Goal: Information Seeking & Learning: Learn about a topic

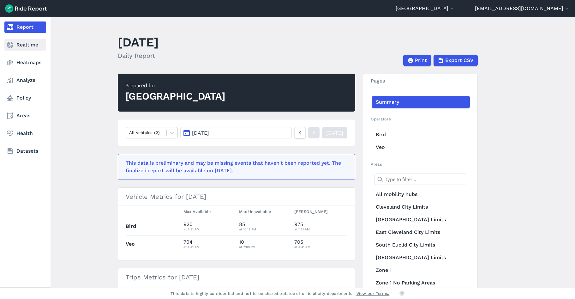
click at [17, 43] on link "Realtime" at bounding box center [25, 44] width 42 height 11
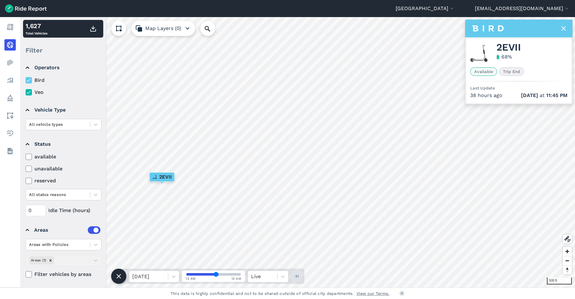
scroll to position [5, 0]
click at [27, 66] on summary "Operators" at bounding box center [63, 67] width 75 height 18
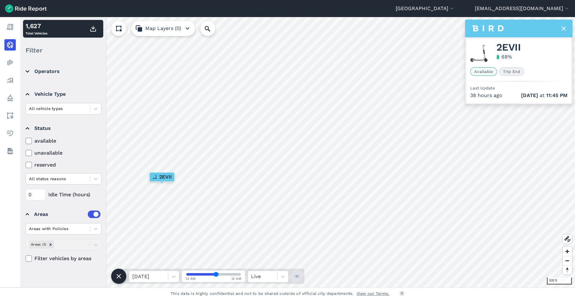
scroll to position [0, 0]
click at [27, 124] on summary "Status" at bounding box center [63, 128] width 75 height 18
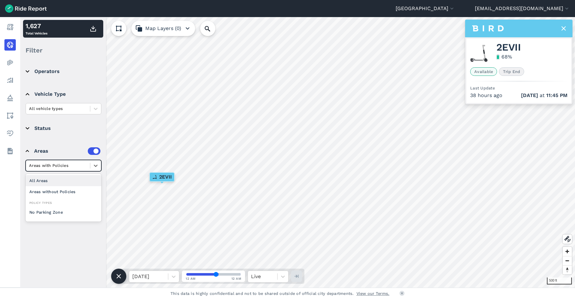
click at [85, 164] on div at bounding box center [58, 165] width 58 height 7
click at [63, 146] on summary "Areas" at bounding box center [63, 151] width 75 height 18
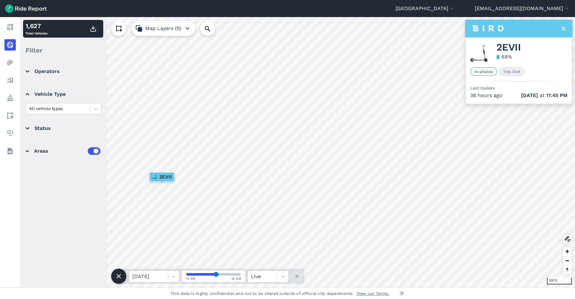
click at [48, 149] on div "Areas" at bounding box center [67, 151] width 66 height 8
click at [94, 166] on icon at bounding box center [96, 165] width 6 height 6
click at [62, 127] on summary "Status" at bounding box center [63, 128] width 75 height 18
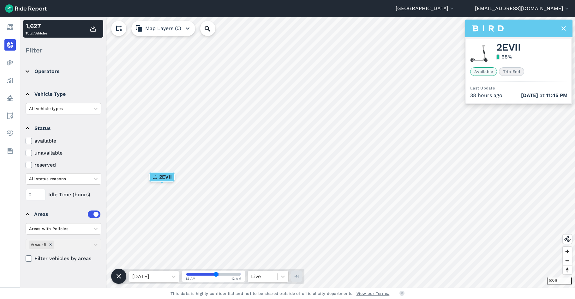
click at [26, 126] on summary "Status" at bounding box center [63, 128] width 75 height 18
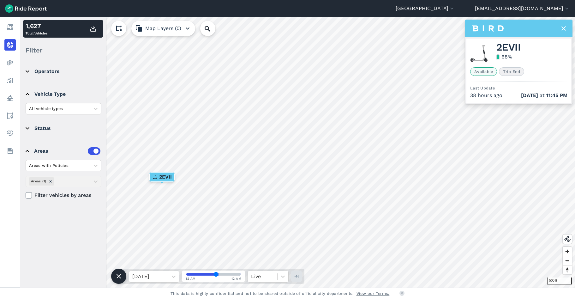
click at [189, 27] on icon "button" at bounding box center [188, 29] width 8 height 8
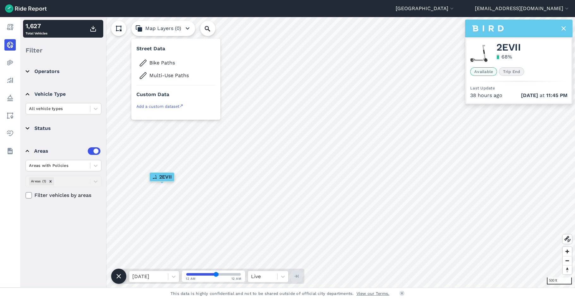
click at [121, 30] on use at bounding box center [119, 29] width 6 height 6
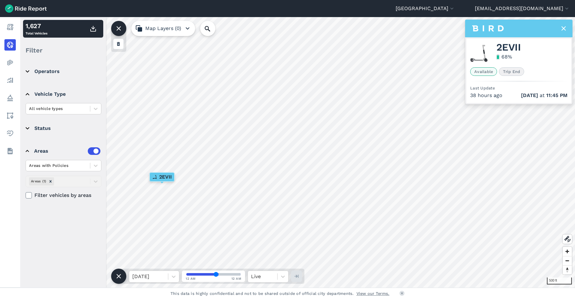
click at [119, 28] on use at bounding box center [119, 28] width 4 height 4
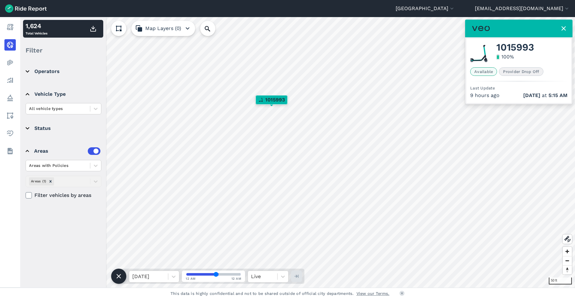
drag, startPoint x: 216, startPoint y: 274, endPoint x: 234, endPoint y: 275, distance: 18.0
click at [227, 275] on input "range" at bounding box center [213, 274] width 54 height 3
type input "53"
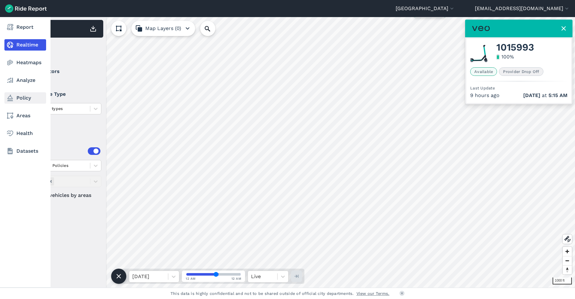
click at [20, 99] on link "Policy" at bounding box center [25, 97] width 42 height 11
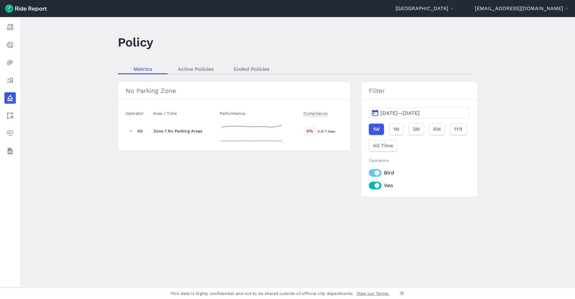
click at [313, 130] on div "0 %" at bounding box center [310, 131] width 13 height 10
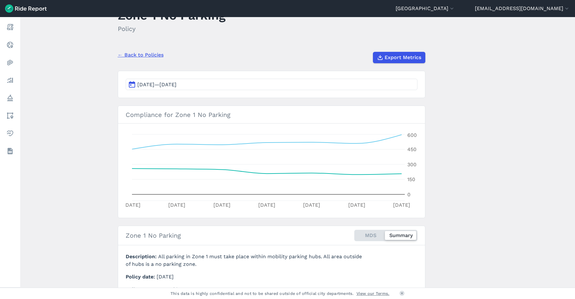
scroll to position [63, 0]
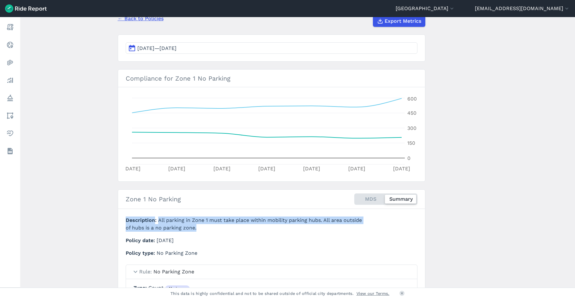
drag, startPoint x: 205, startPoint y: 230, endPoint x: 123, endPoint y: 221, distance: 82.2
click at [123, 221] on section "Zone 1 No Parking MDS Summary Description All parking in Zone 1 must take place…" at bounding box center [272, 268] width 308 height 158
click at [126, 220] on span "Description" at bounding box center [142, 220] width 33 height 6
drag, startPoint x: 125, startPoint y: 219, endPoint x: 202, endPoint y: 225, distance: 77.3
click at [202, 225] on p "Description All parking in Zone 1 must take place within mobility parking hubs.…" at bounding box center [246, 223] width 241 height 15
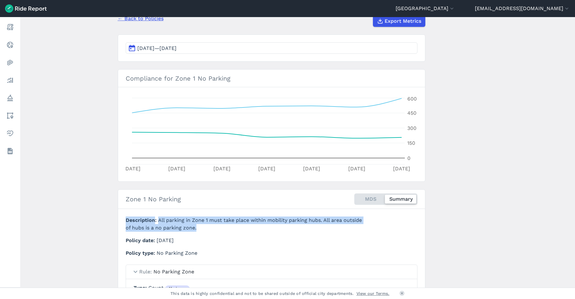
click at [202, 225] on p "Description All parking in Zone 1 must take place within mobility parking hubs.…" at bounding box center [246, 223] width 241 height 15
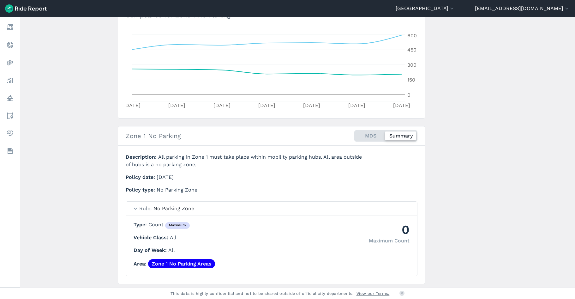
scroll to position [146, 0]
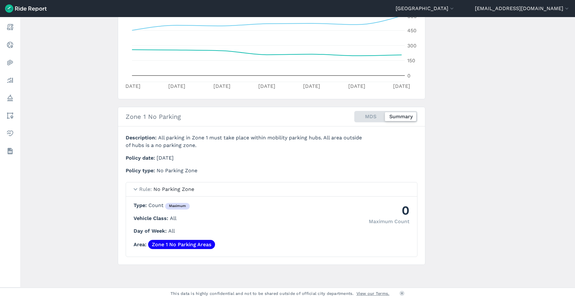
click at [136, 190] on summary "Rule No Parking Zone" at bounding box center [271, 189] width 291 height 14
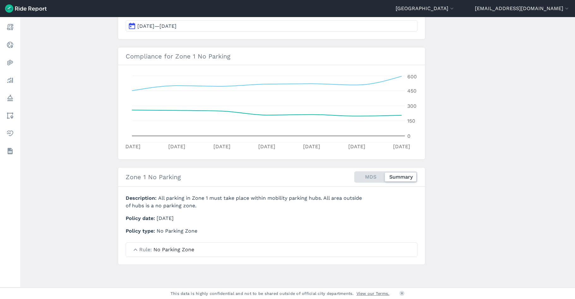
scroll to position [85, 0]
click at [365, 173] on div "MDS Summary" at bounding box center [385, 176] width 63 height 11
click at [354, 173] on input "MDS Summary" at bounding box center [354, 173] width 0 height 4
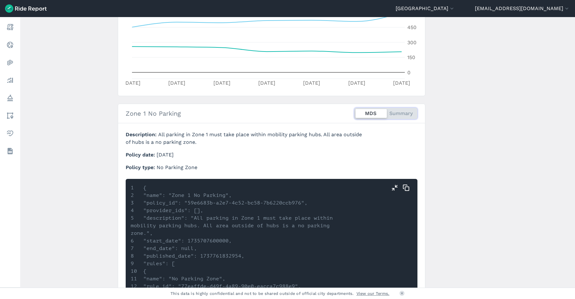
scroll to position [148, 0]
click at [362, 112] on div at bounding box center [371, 113] width 31 height 9
click at [354, 112] on input "MDS Summary" at bounding box center [354, 110] width 0 height 4
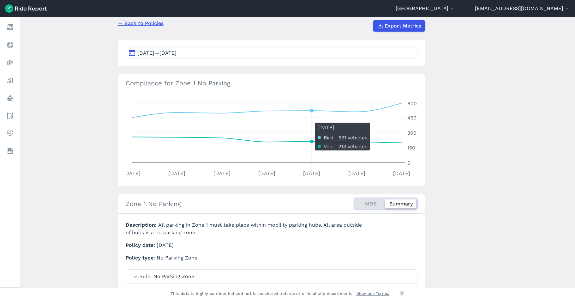
scroll to position [51, 0]
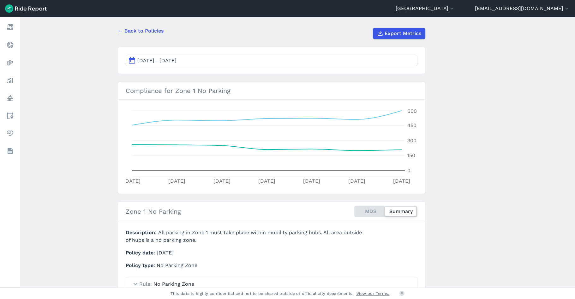
click at [129, 31] on link "← Back to Policies" at bounding box center [141, 31] width 46 height 8
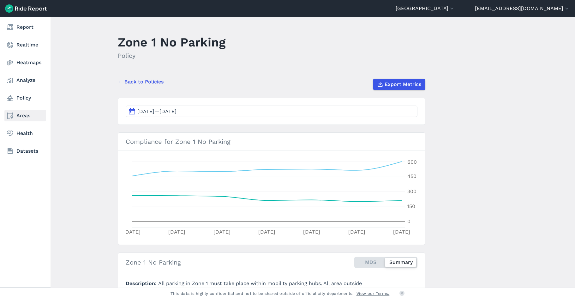
click at [18, 114] on link "Areas" at bounding box center [25, 115] width 42 height 11
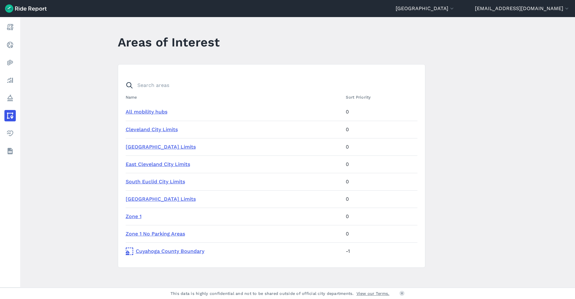
click at [139, 110] on link "All mobility hubs" at bounding box center [147, 112] width 42 height 6
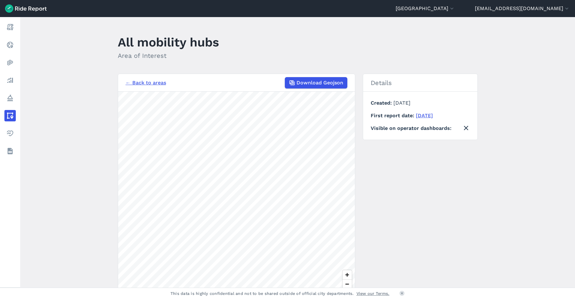
click at [135, 78] on div "← Back to areas Download Geojson" at bounding box center [237, 82] width 222 height 11
click at [137, 84] on link "← Back to areas" at bounding box center [146, 83] width 40 height 8
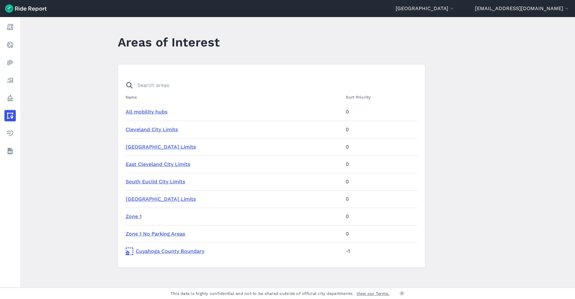
click at [137, 232] on link "Zone 1 No Parking Areas" at bounding box center [155, 234] width 59 height 6
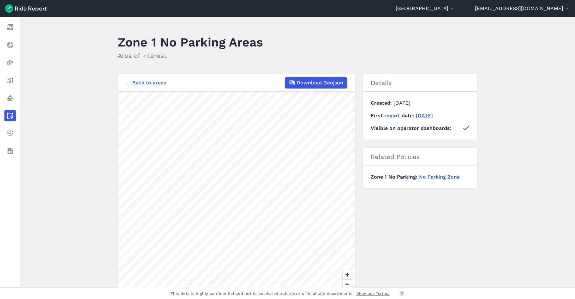
click at [150, 81] on link "← Back to areas" at bounding box center [146, 83] width 40 height 8
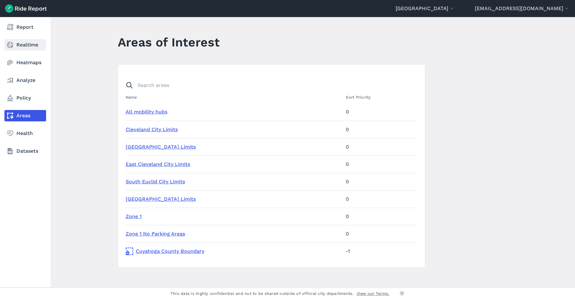
click at [18, 46] on link "Realtime" at bounding box center [25, 44] width 42 height 11
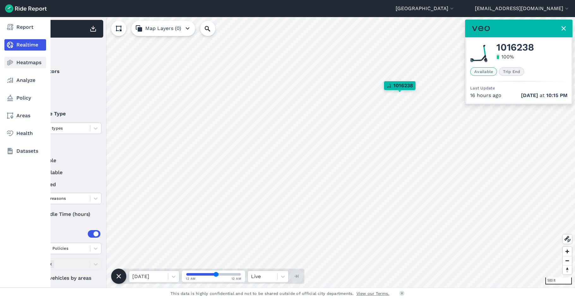
click at [12, 65] on icon at bounding box center [10, 63] width 8 height 8
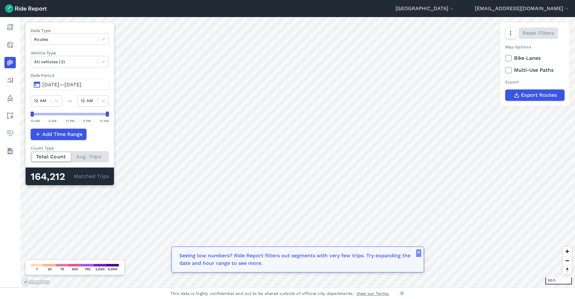
click at [418, 252] on use "button" at bounding box center [418, 251] width 3 height 3
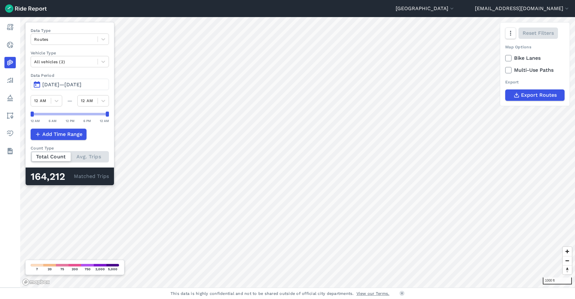
click at [81, 82] on span "[DATE]—[DATE]" at bounding box center [61, 84] width 39 height 6
click at [57, 84] on span "[DATE]—[DATE]" at bounding box center [61, 84] width 39 height 6
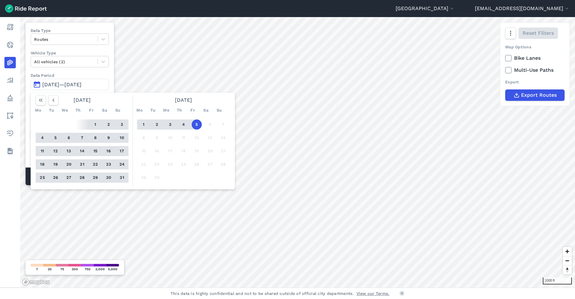
click at [37, 82] on button "[DATE]—[DATE]" at bounding box center [70, 84] width 78 height 11
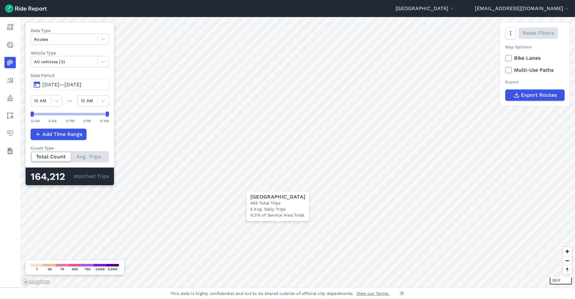
click at [54, 160] on div "300 ft × [GEOGRAPHIC_DATA] 465 Total Trips 5 Avg. Daily Trips 0.3% of Service A…" at bounding box center [297, 152] width 555 height 270
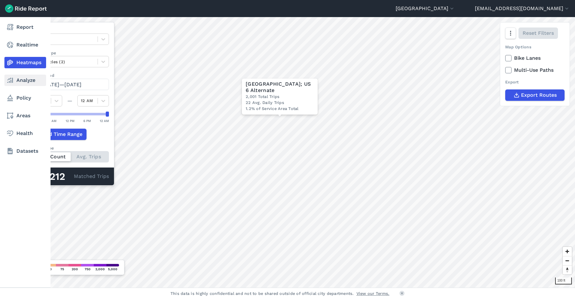
click at [11, 78] on use at bounding box center [10, 80] width 6 height 5
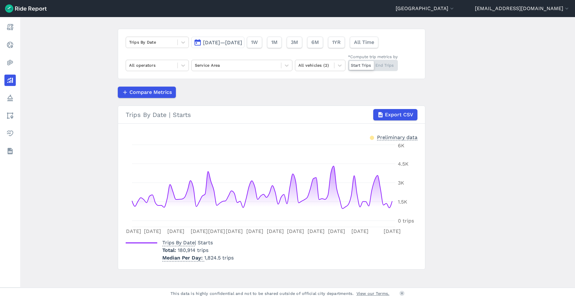
scroll to position [40, 0]
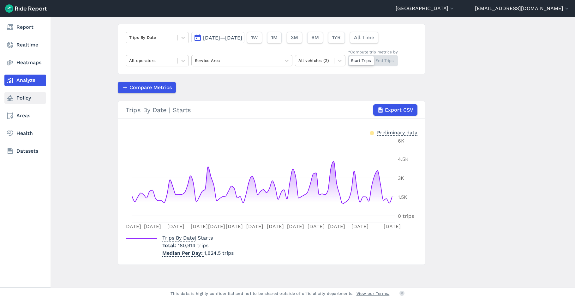
click at [11, 98] on icon at bounding box center [10, 98] width 8 height 8
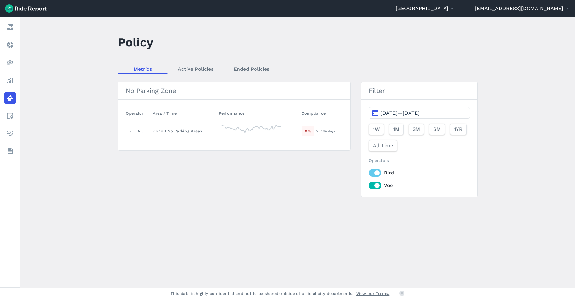
click at [374, 171] on label "Bird" at bounding box center [419, 173] width 101 height 8
click at [369, 171] on input "Bird" at bounding box center [369, 171] width 0 height 4
click at [374, 173] on label "Bird" at bounding box center [419, 173] width 101 height 8
click at [369, 173] on input "Bird" at bounding box center [369, 171] width 0 height 4
click at [180, 72] on link "Active Policies" at bounding box center [196, 68] width 56 height 9
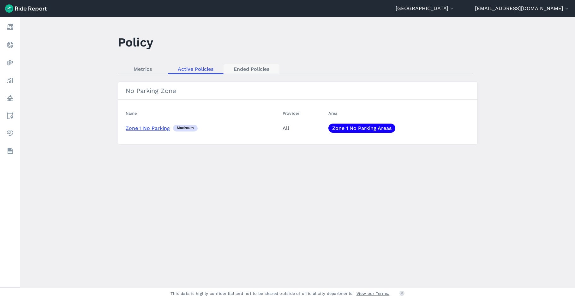
click at [245, 70] on link "Ended Policies" at bounding box center [252, 68] width 56 height 9
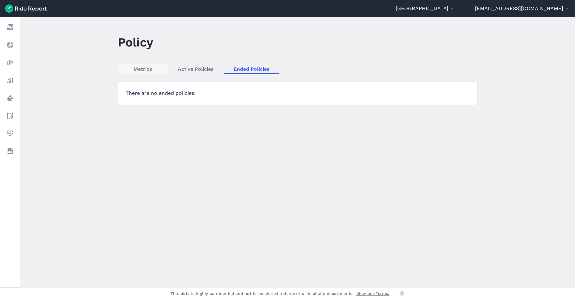
click at [142, 70] on link "Metrics" at bounding box center [143, 68] width 50 height 9
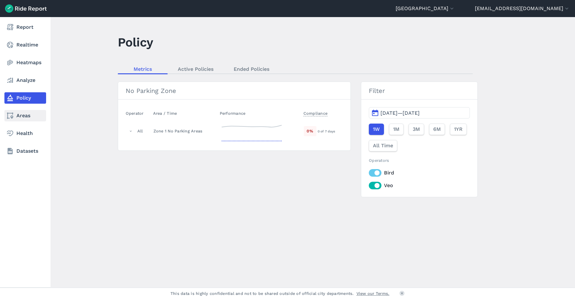
click at [17, 112] on link "Areas" at bounding box center [25, 115] width 42 height 11
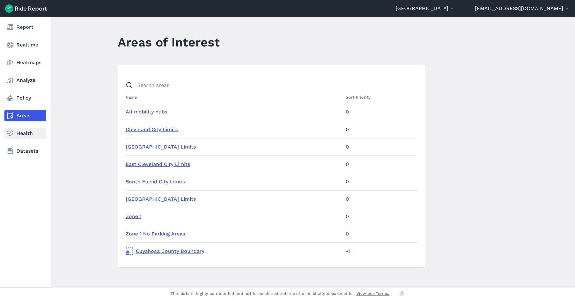
click at [9, 132] on icon at bounding box center [10, 133] width 8 height 8
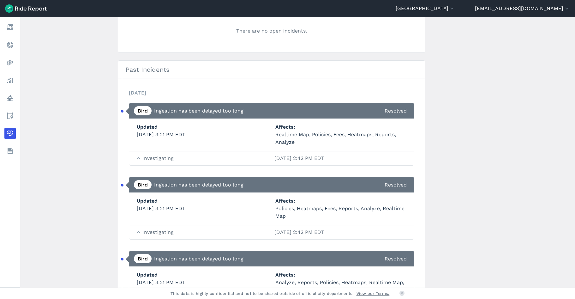
scroll to position [221, 0]
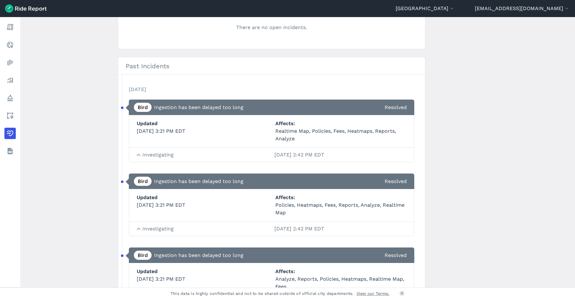
click at [143, 105] on link "Bird" at bounding box center [143, 107] width 18 height 9
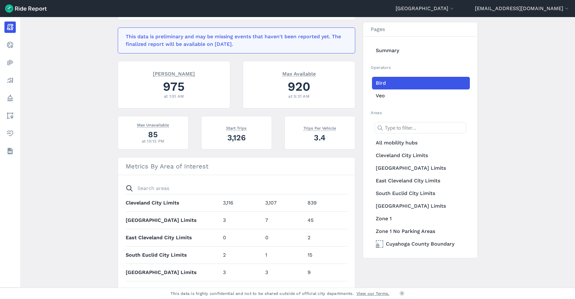
scroll to position [190, 0]
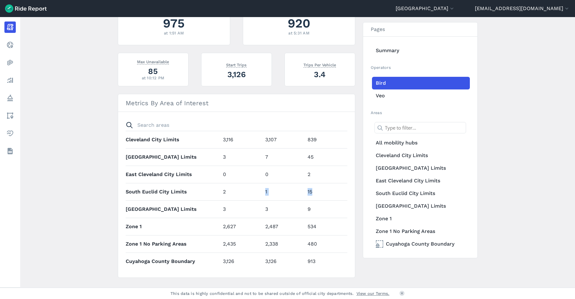
drag, startPoint x: 309, startPoint y: 194, endPoint x: 246, endPoint y: 184, distance: 64.0
click at [246, 184] on tr "South Euclid City Limits 2 1 15" at bounding box center [237, 191] width 222 height 17
drag, startPoint x: 246, startPoint y: 184, endPoint x: 282, endPoint y: 191, distance: 37.2
click at [282, 191] on td "1" at bounding box center [284, 191] width 42 height 17
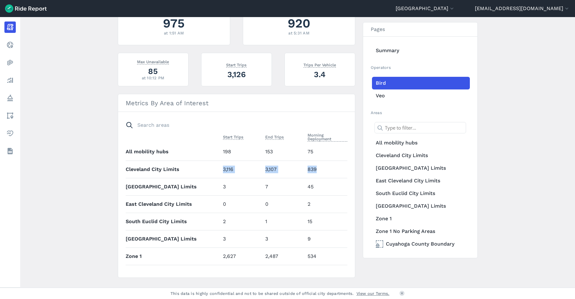
drag, startPoint x: 222, startPoint y: 169, endPoint x: 321, endPoint y: 165, distance: 98.9
click at [321, 165] on tr "Cleveland City Limits 3,116 3,107 839" at bounding box center [237, 168] width 222 height 17
drag, startPoint x: 321, startPoint y: 165, endPoint x: 323, endPoint y: 172, distance: 7.0
click at [323, 172] on td "839" at bounding box center [326, 168] width 42 height 17
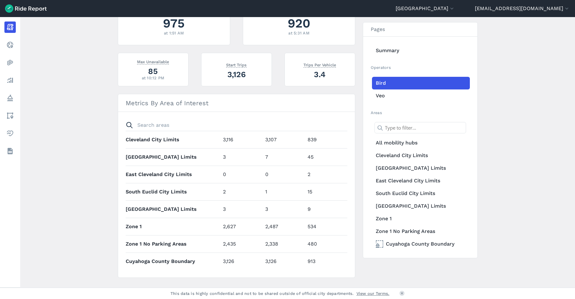
scroll to position [202, 0]
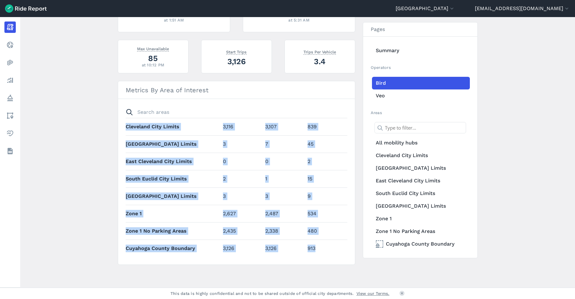
drag, startPoint x: 323, startPoint y: 248, endPoint x: 117, endPoint y: 126, distance: 238.8
click at [118, 126] on section "Metrics By Area of Interest Start Trips End Trips Morning Deployment All mobili…" at bounding box center [237, 173] width 238 height 184
click at [200, 131] on th "Cleveland City Limits" at bounding box center [173, 126] width 95 height 17
drag, startPoint x: 122, startPoint y: 142, endPoint x: 317, endPoint y: 245, distance: 220.4
click at [317, 245] on section "Metrics By Area of Interest Start Trips End Trips Morning Deployment All mobili…" at bounding box center [237, 173] width 238 height 184
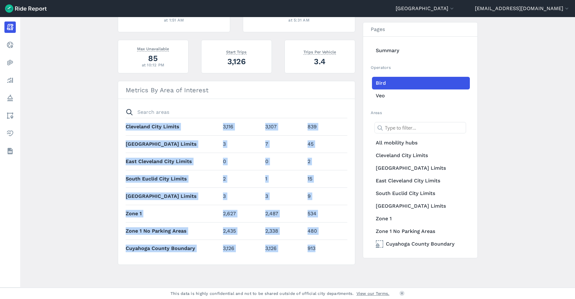
drag, startPoint x: 317, startPoint y: 245, endPoint x: 320, endPoint y: 249, distance: 5.0
click at [320, 249] on td "913" at bounding box center [326, 247] width 42 height 17
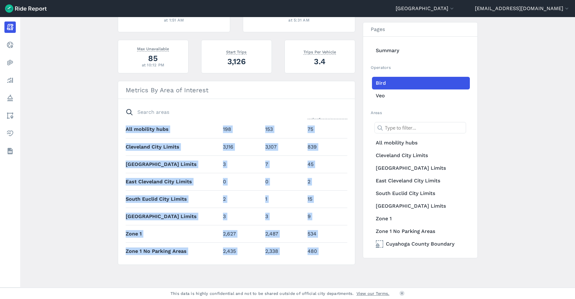
drag, startPoint x: 323, startPoint y: 250, endPoint x: 120, endPoint y: 123, distance: 239.8
click at [120, 123] on section "Metrics By Area of Interest Start Trips End Trips Morning Deployment All mobili…" at bounding box center [237, 173] width 238 height 184
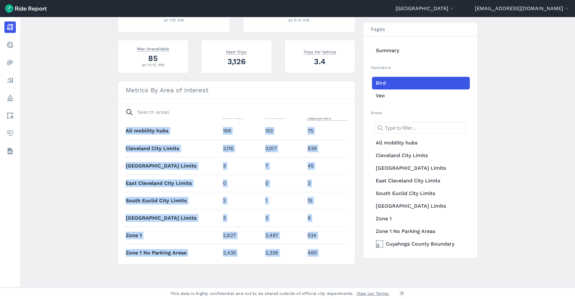
drag, startPoint x: 120, startPoint y: 123, endPoint x: 196, endPoint y: 154, distance: 82.0
click at [196, 154] on th "Cleveland City Limits" at bounding box center [173, 148] width 95 height 17
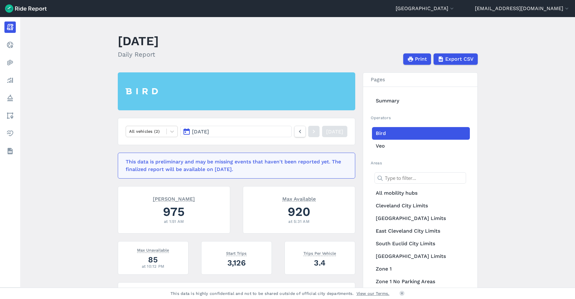
scroll to position [0, 0]
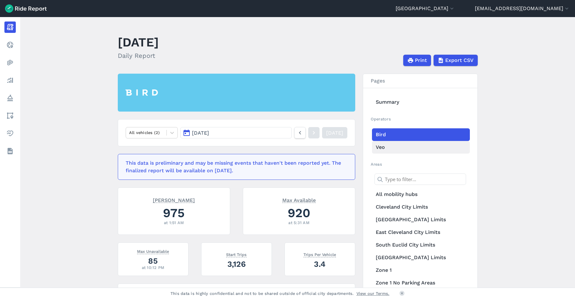
click at [384, 143] on link "Veo" at bounding box center [421, 147] width 98 height 13
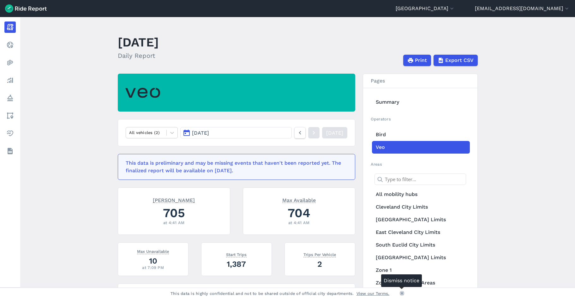
click at [402, 293] on icon at bounding box center [402, 293] width 4 height 4
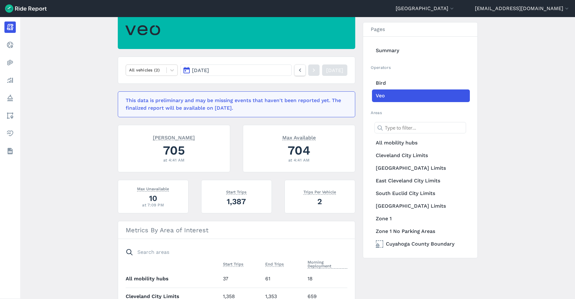
scroll to position [63, 0]
click at [156, 189] on span "Max Unavailable" at bounding box center [153, 187] width 32 height 6
click at [209, 67] on span "[DATE]" at bounding box center [200, 70] width 17 height 6
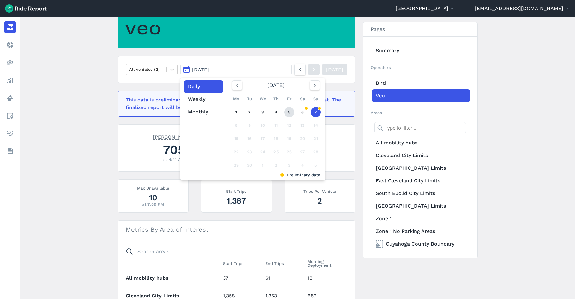
click at [286, 112] on link "5" at bounding box center [289, 112] width 10 height 10
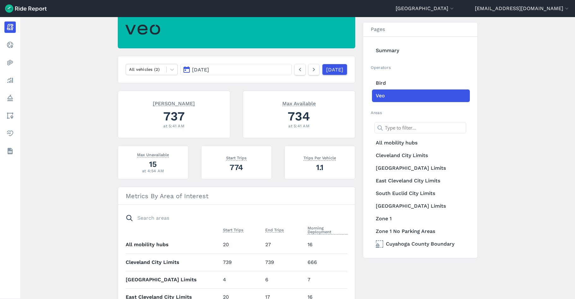
click at [269, 68] on button "[DATE]" at bounding box center [235, 69] width 111 height 11
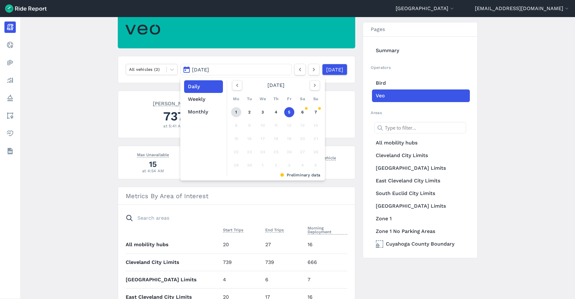
click at [238, 110] on link "1" at bounding box center [236, 112] width 10 height 10
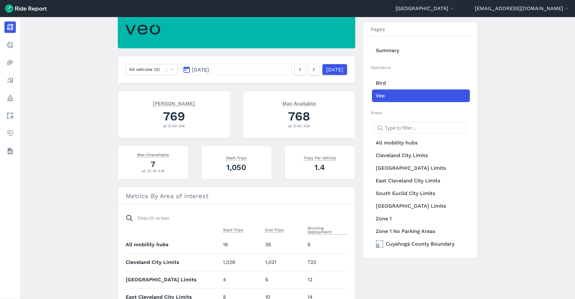
click at [270, 66] on button "[DATE]" at bounding box center [235, 69] width 111 height 11
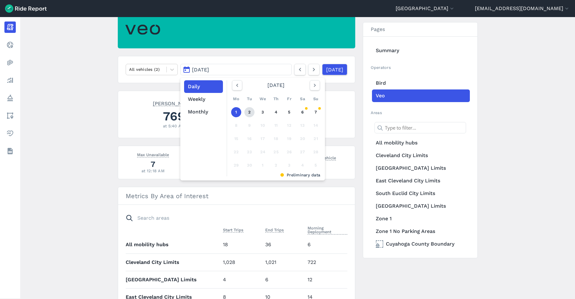
click at [247, 111] on link "2" at bounding box center [249, 112] width 10 height 10
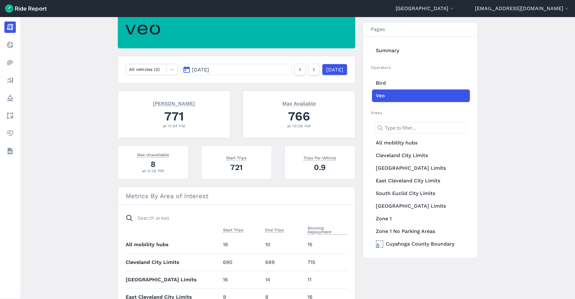
click at [254, 68] on button "[DATE]" at bounding box center [235, 69] width 111 height 11
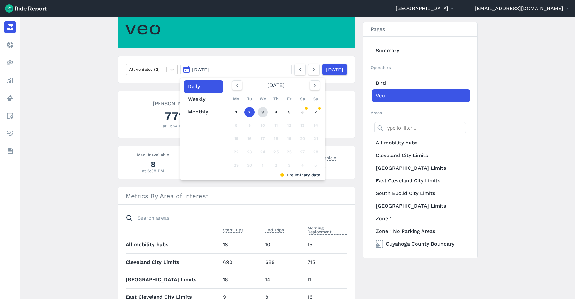
click at [258, 110] on link "3" at bounding box center [263, 112] width 10 height 10
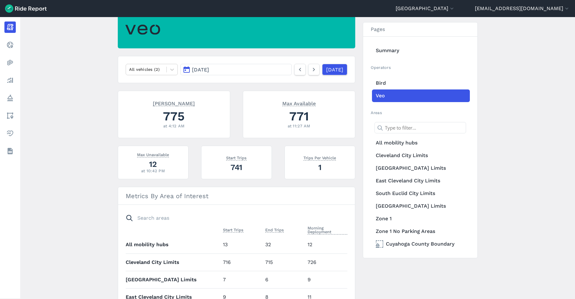
click at [245, 74] on button "[DATE]" at bounding box center [235, 69] width 111 height 11
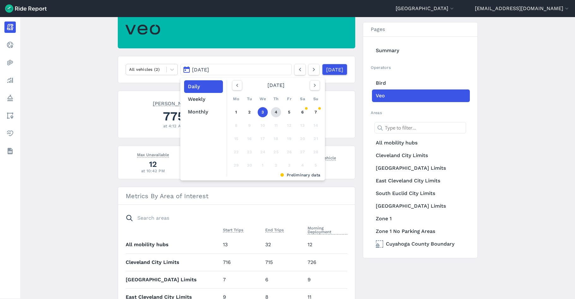
click at [274, 109] on link "4" at bounding box center [276, 112] width 10 height 10
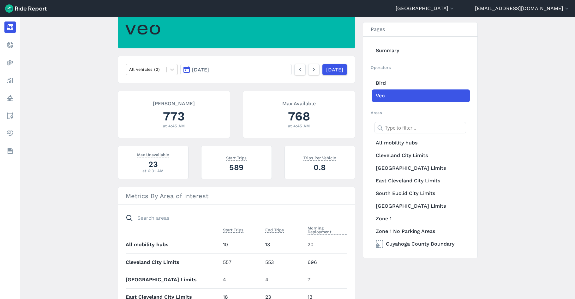
click at [262, 68] on button "[DATE]" at bounding box center [235, 69] width 111 height 11
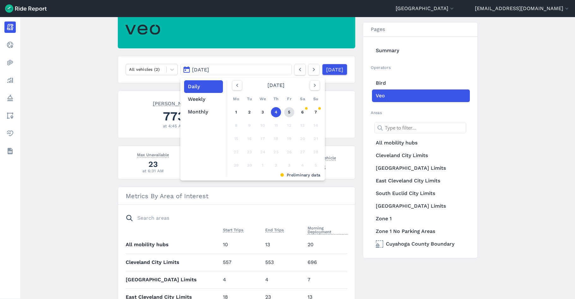
click at [290, 111] on link "5" at bounding box center [289, 112] width 10 height 10
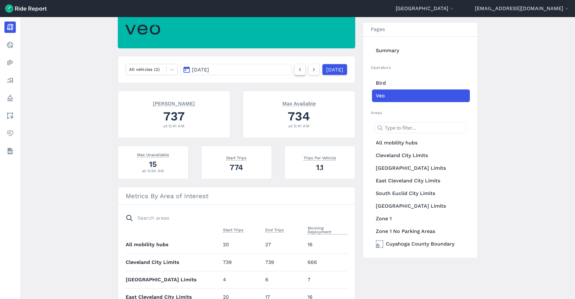
click at [297, 70] on icon at bounding box center [300, 70] width 7 height 8
click at [297, 69] on icon at bounding box center [300, 70] width 7 height 8
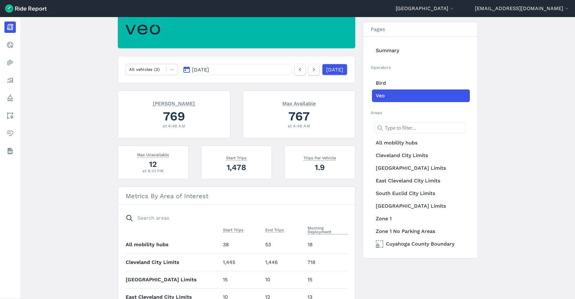
click at [255, 70] on button "[DATE]" at bounding box center [235, 69] width 111 height 11
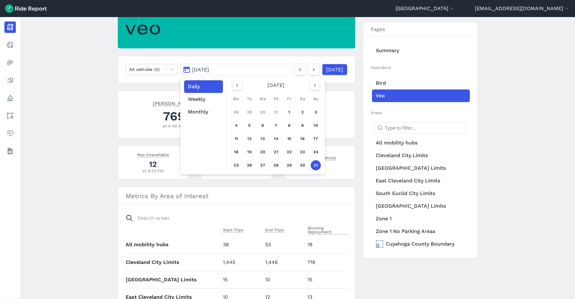
click at [286, 60] on nav "All vehicles (2) [DATE] Daily Weekly Monthly [DATE] Mo Tu We Th Fr Sa Su 28 29 …" at bounding box center [237, 69] width 238 height 27
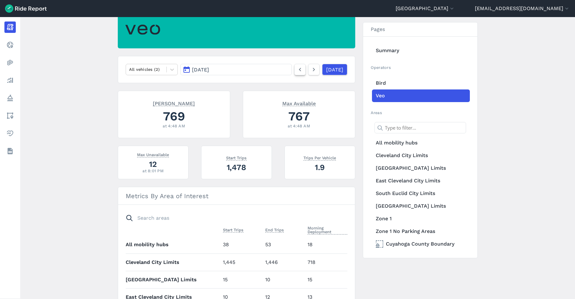
click at [297, 67] on icon at bounding box center [300, 70] width 7 height 8
click at [310, 69] on icon at bounding box center [313, 70] width 7 height 8
click at [296, 69] on link at bounding box center [299, 69] width 11 height 11
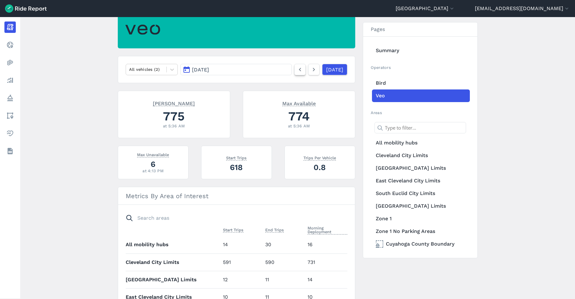
click at [296, 69] on link at bounding box center [299, 69] width 11 height 11
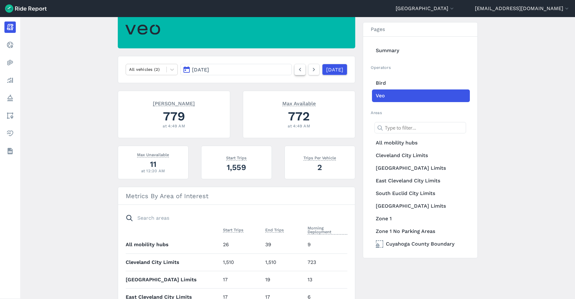
click at [296, 69] on link at bounding box center [299, 69] width 11 height 11
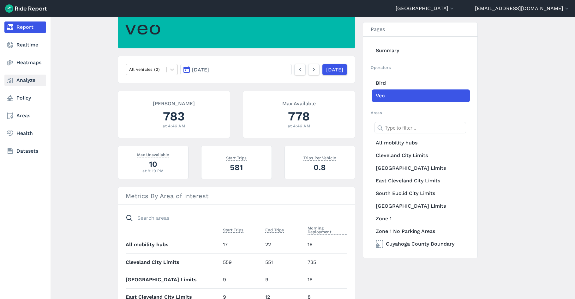
click at [9, 81] on icon at bounding box center [10, 80] width 8 height 8
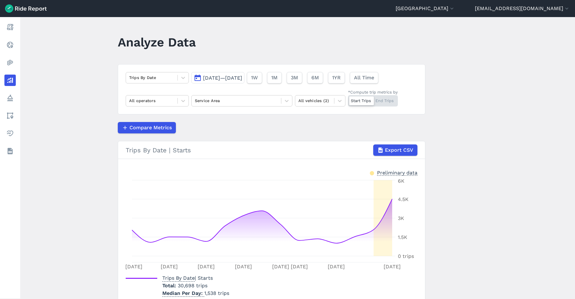
click at [232, 77] on span "[DATE]—[DATE]" at bounding box center [222, 78] width 39 height 6
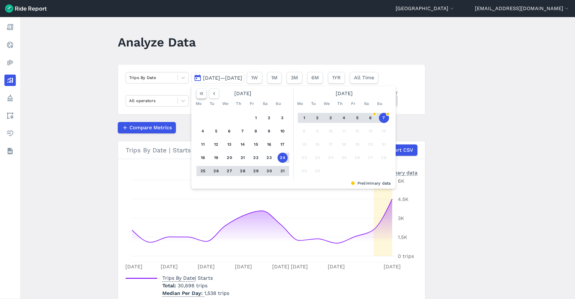
click at [201, 93] on use "button" at bounding box center [202, 93] width 4 height 3
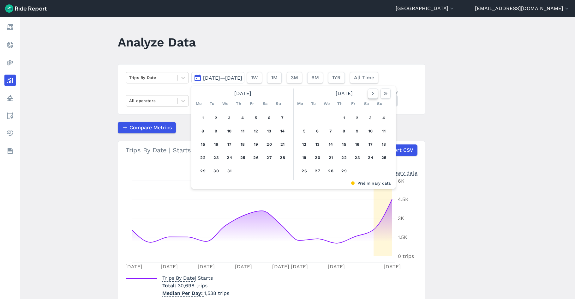
click at [374, 93] on icon "button" at bounding box center [373, 93] width 6 height 6
click at [383, 94] on icon "button" at bounding box center [385, 93] width 6 height 6
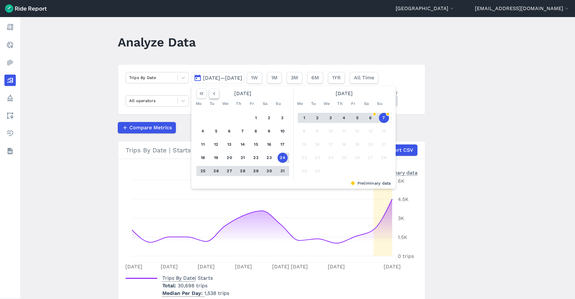
click at [215, 94] on icon "button" at bounding box center [214, 93] width 6 height 6
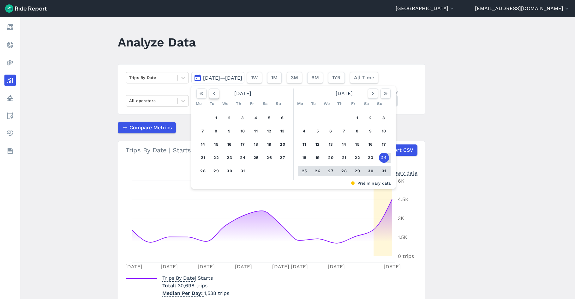
click at [215, 94] on icon "button" at bounding box center [214, 93] width 6 height 6
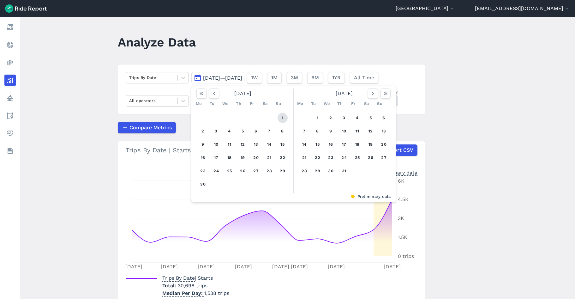
click at [280, 117] on button "1" at bounding box center [283, 118] width 10 height 10
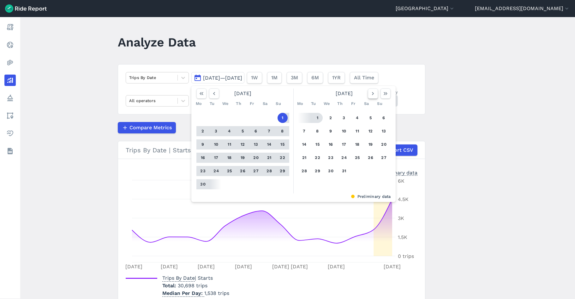
click at [372, 94] on use "button" at bounding box center [373, 93] width 2 height 3
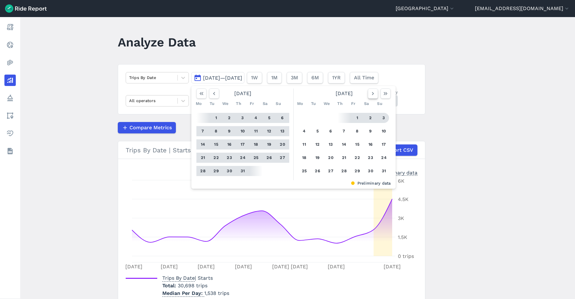
click at [369, 98] on button "button" at bounding box center [373, 93] width 10 height 10
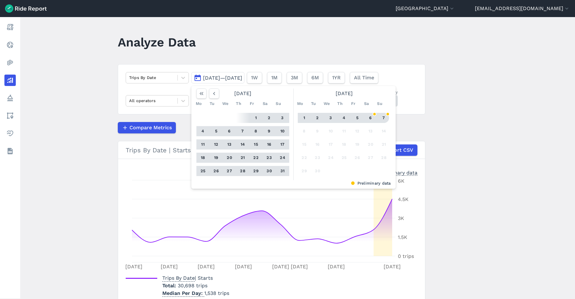
click at [381, 116] on button "7" at bounding box center [384, 118] width 10 height 10
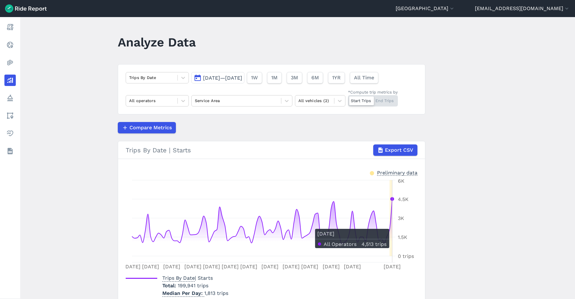
click at [391, 226] on icon at bounding box center [262, 227] width 260 height 57
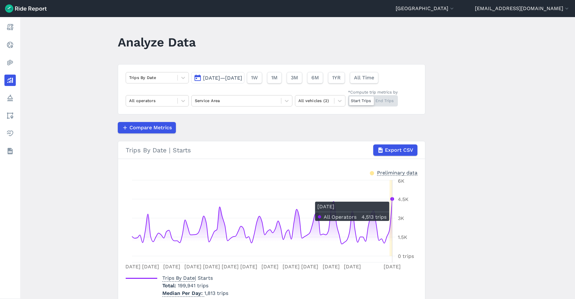
click at [391, 198] on circle at bounding box center [392, 198] width 3 height 3
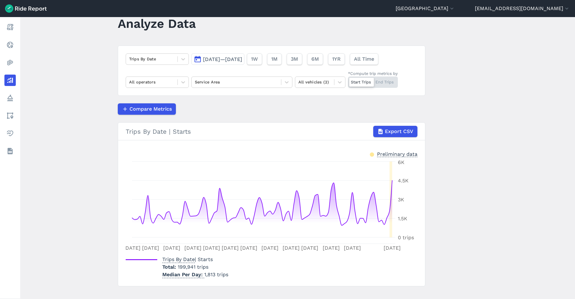
scroll to position [29, 0]
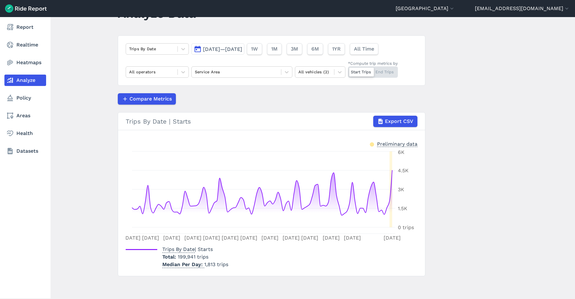
click at [24, 81] on link "Analyze" at bounding box center [25, 80] width 42 height 11
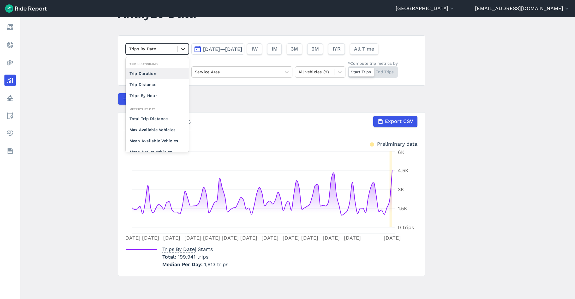
click at [185, 48] on div at bounding box center [183, 49] width 11 height 11
click at [165, 81] on div "Trip Distance" at bounding box center [157, 84] width 63 height 11
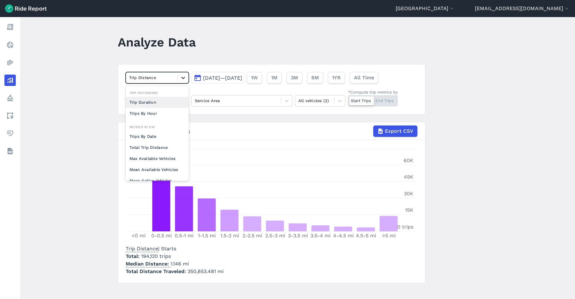
click at [182, 75] on icon at bounding box center [183, 78] width 6 height 6
click at [160, 114] on div "Trips By Hour" at bounding box center [157, 113] width 63 height 11
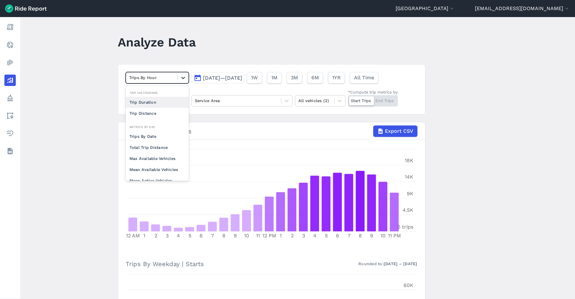
click at [180, 75] on icon at bounding box center [183, 78] width 6 height 6
click at [153, 135] on div "Trips By Date" at bounding box center [157, 136] width 63 height 11
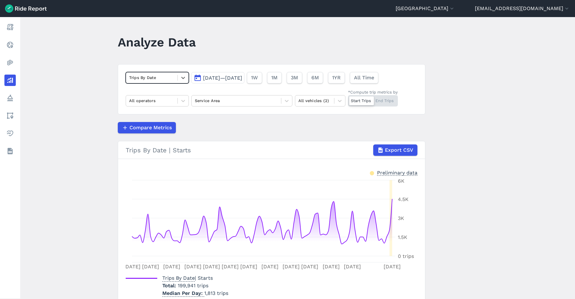
scroll to position [29, 0]
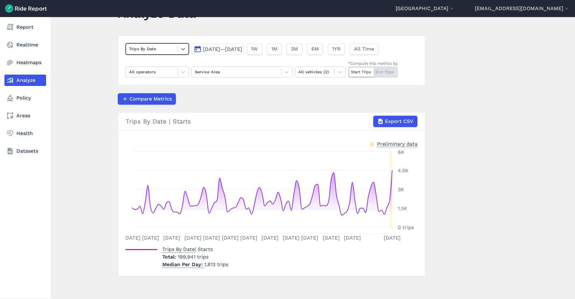
drag, startPoint x: 26, startPoint y: 44, endPoint x: 25, endPoint y: 39, distance: 5.5
click at [26, 44] on link "Realtime" at bounding box center [25, 44] width 42 height 11
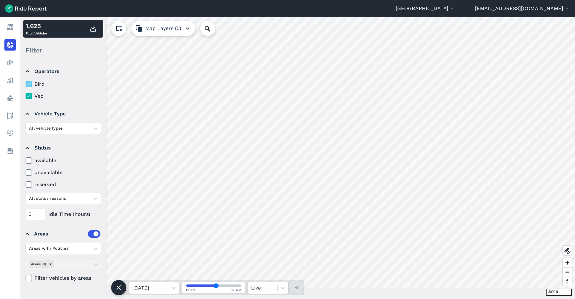
click at [170, 27] on button "Map Layers (0)" at bounding box center [163, 28] width 64 height 15
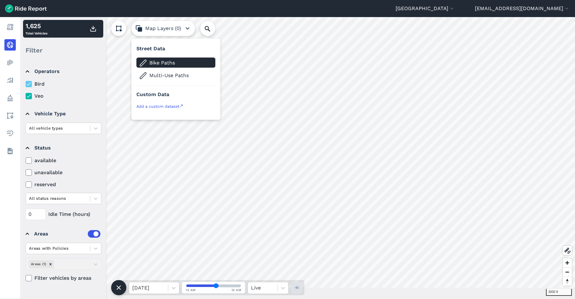
click at [157, 65] on span "Bike Paths" at bounding box center [180, 63] width 63 height 8
click at [157, 78] on span "Multi-Use Paths" at bounding box center [180, 76] width 63 height 8
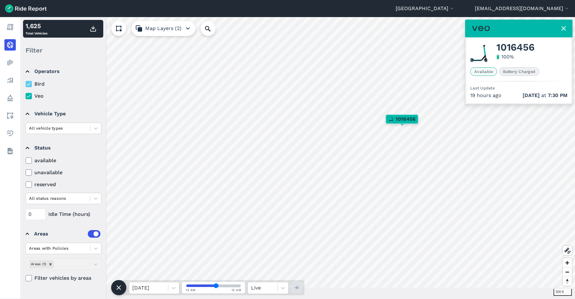
click at [184, 31] on icon "button" at bounding box center [188, 29] width 8 height 8
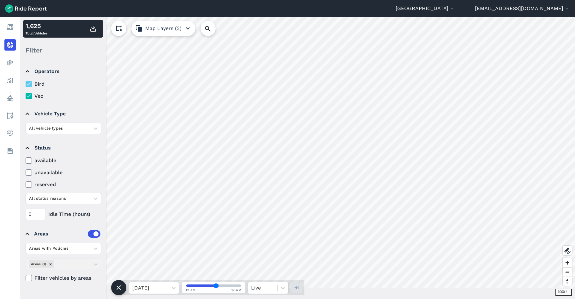
click at [26, 69] on summary "Operators" at bounding box center [63, 72] width 75 height 18
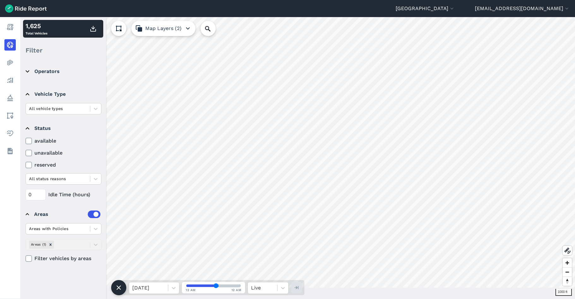
click at [26, 71] on summary "Operators" at bounding box center [63, 72] width 75 height 18
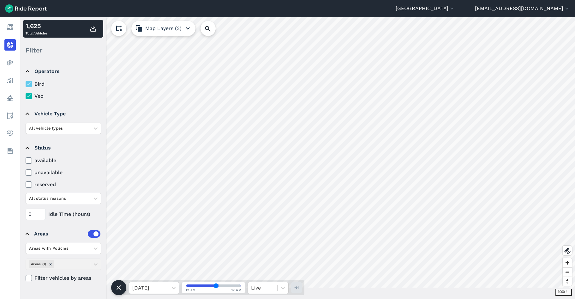
click at [28, 68] on summary "Operators" at bounding box center [63, 72] width 75 height 18
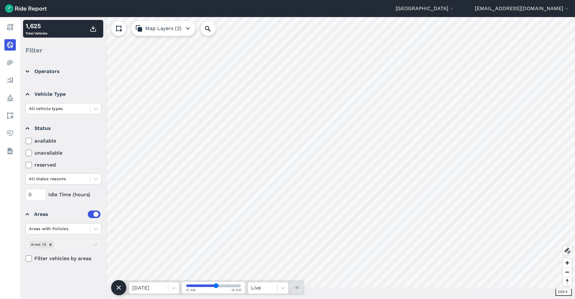
click at [27, 94] on summary "Vehicle Type" at bounding box center [63, 94] width 75 height 18
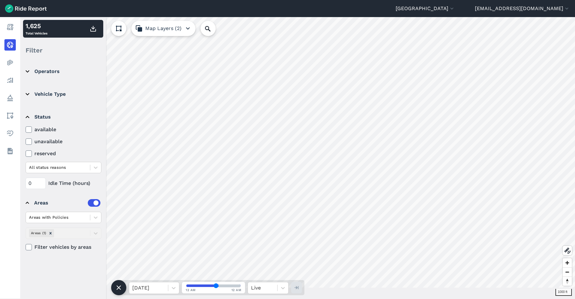
click at [27, 93] on summary "Vehicle Type" at bounding box center [63, 94] width 75 height 18
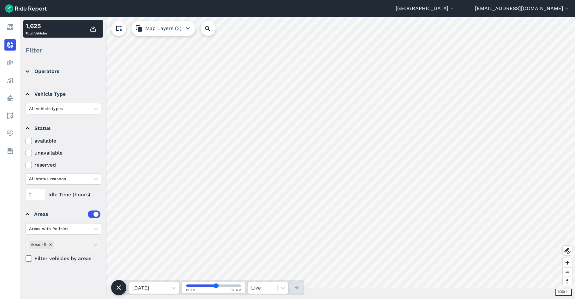
click at [27, 93] on summary "Vehicle Type" at bounding box center [63, 94] width 75 height 18
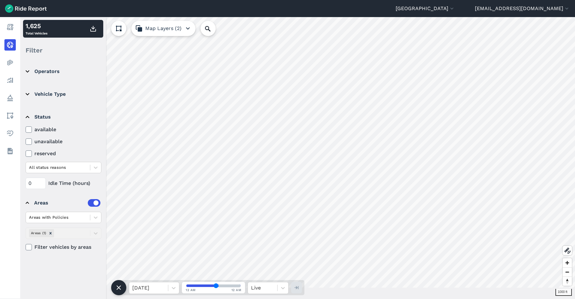
click at [29, 115] on summary "Status" at bounding box center [63, 117] width 75 height 18
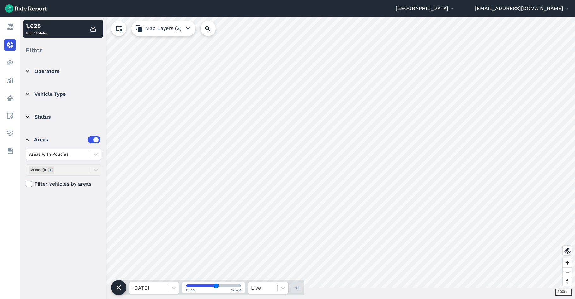
click at [26, 94] on summary "Vehicle Type" at bounding box center [63, 94] width 75 height 18
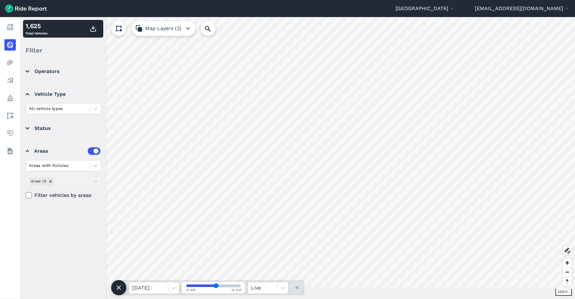
click at [28, 91] on summary "Vehicle Type" at bounding box center [63, 94] width 75 height 18
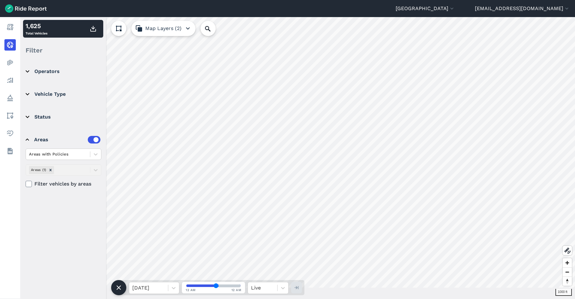
click at [26, 67] on summary "Operators" at bounding box center [63, 72] width 75 height 18
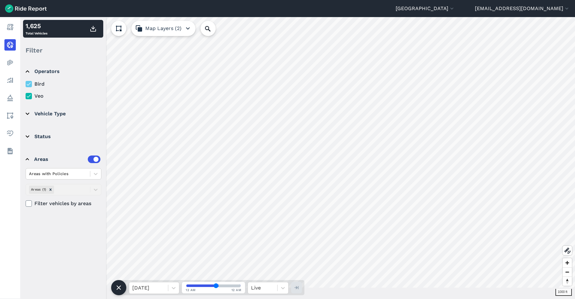
click at [27, 71] on summary "Operators" at bounding box center [63, 72] width 75 height 18
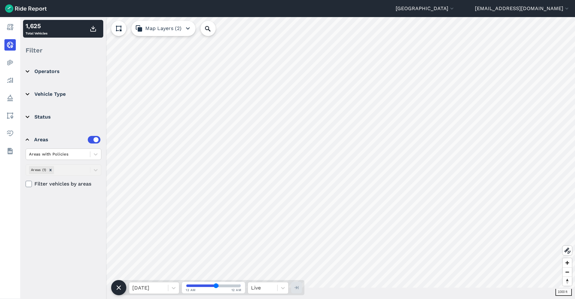
click at [26, 138] on summary "Areas" at bounding box center [63, 140] width 75 height 18
click at [27, 137] on summary "Areas" at bounding box center [63, 140] width 75 height 18
click at [26, 115] on summary "Status" at bounding box center [63, 117] width 75 height 18
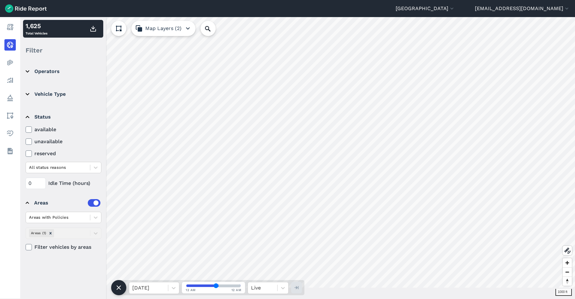
click at [26, 115] on summary "Status" at bounding box center [63, 117] width 75 height 18
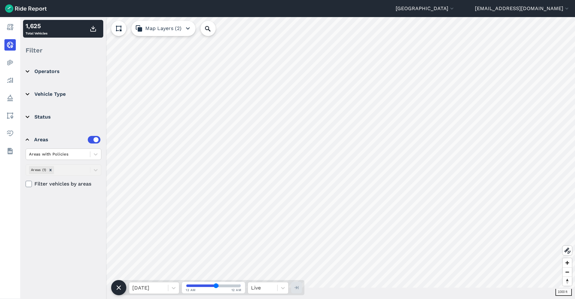
click at [26, 95] on summary "Vehicle Type" at bounding box center [63, 94] width 75 height 18
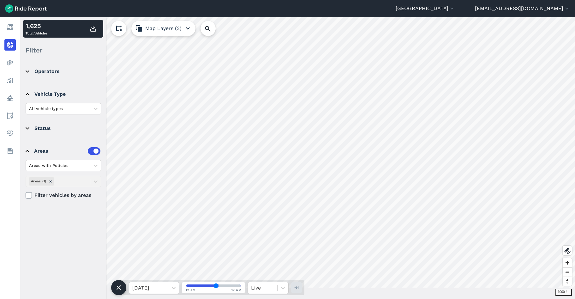
click at [27, 93] on summary "Vehicle Type" at bounding box center [63, 94] width 75 height 18
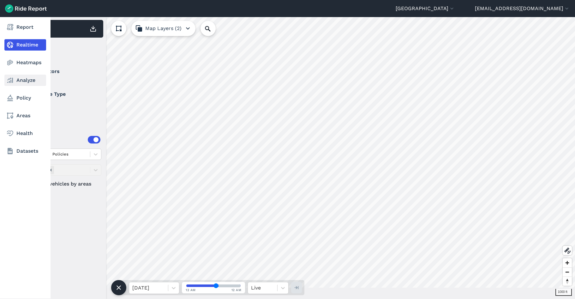
click at [25, 82] on link "Analyze" at bounding box center [25, 80] width 42 height 11
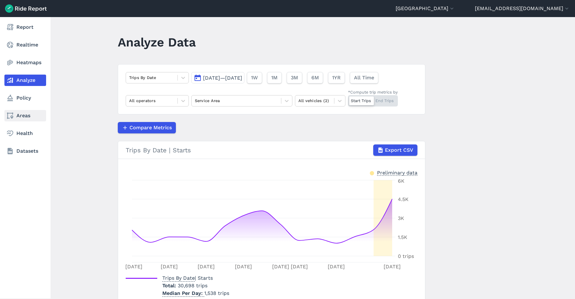
click at [18, 114] on link "Areas" at bounding box center [25, 115] width 42 height 11
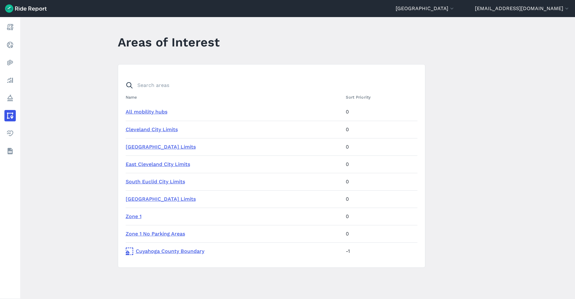
click at [170, 164] on link "East Cleveland City Limits" at bounding box center [158, 164] width 64 height 6
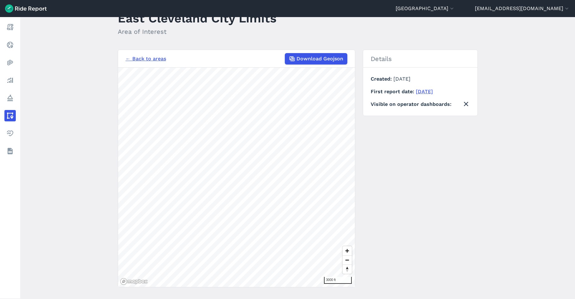
scroll to position [35, 0]
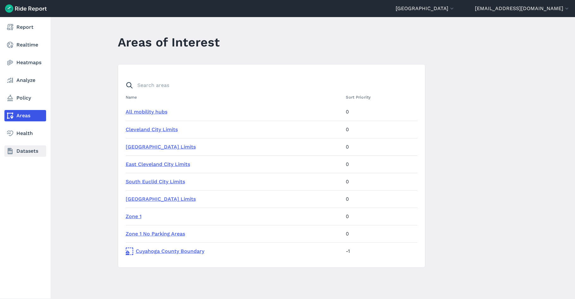
click at [27, 148] on link "Datasets" at bounding box center [25, 150] width 42 height 11
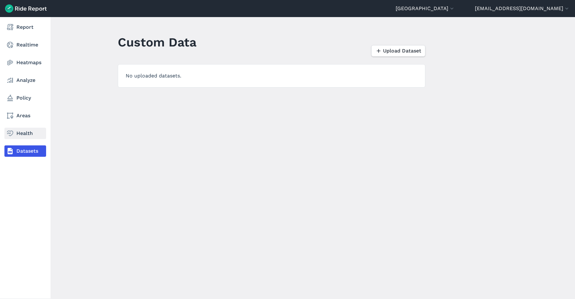
click at [19, 133] on link "Health" at bounding box center [25, 133] width 42 height 11
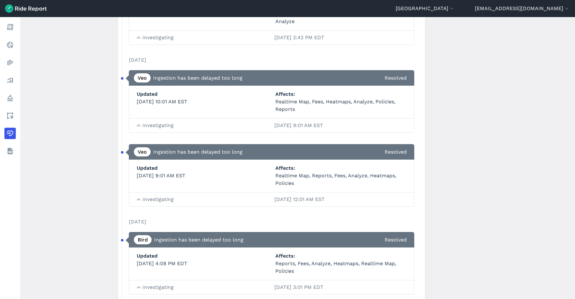
scroll to position [948, 0]
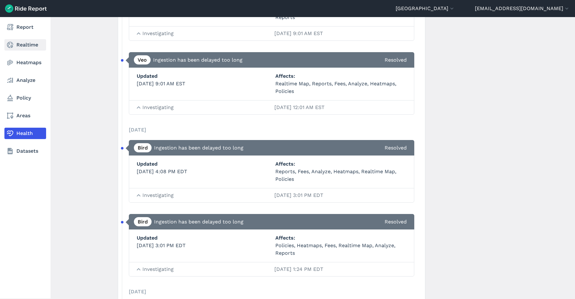
drag, startPoint x: 10, startPoint y: 60, endPoint x: 20, endPoint y: 47, distance: 16.4
click at [10, 60] on icon at bounding box center [10, 63] width 8 height 8
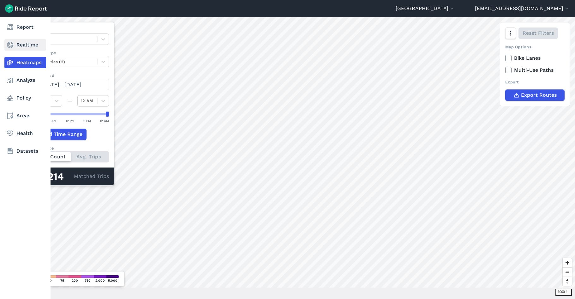
click at [13, 42] on icon at bounding box center [10, 45] width 8 height 8
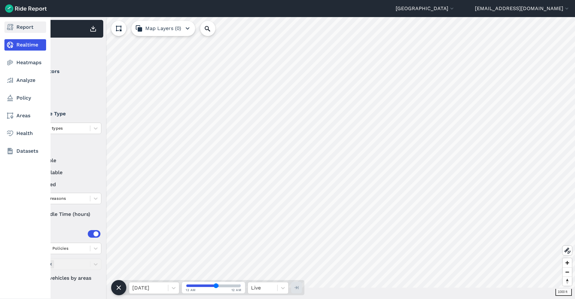
click at [12, 27] on use at bounding box center [10, 27] width 6 height 6
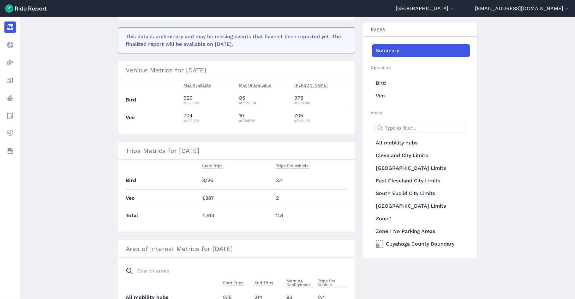
scroll to position [274, 0]
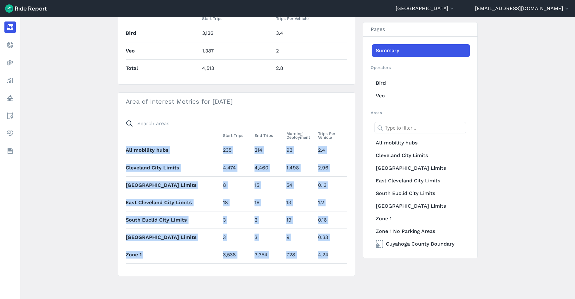
drag, startPoint x: 125, startPoint y: 150, endPoint x: 332, endPoint y: 254, distance: 231.9
click at [332, 254] on tbody "All mobility hubs 235 214 93 2.4 [GEOGRAPHIC_DATA] 4,474 4,460 1,498 2.96 [GEOG…" at bounding box center [237, 219] width 222 height 156
click at [330, 255] on td "4.24" at bounding box center [332, 254] width 32 height 17
drag, startPoint x: 329, startPoint y: 256, endPoint x: 122, endPoint y: 124, distance: 245.6
click at [122, 124] on section "Area of Interest Metrics for [DATE] Start Trips End Trips Morning Deployment Tr…" at bounding box center [237, 184] width 238 height 184
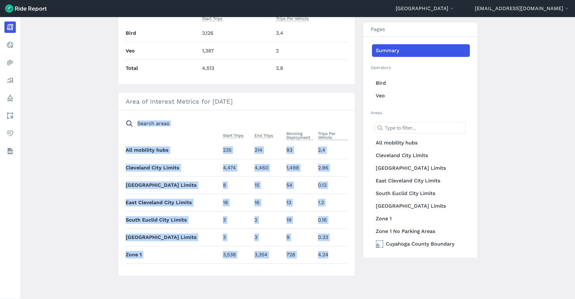
click at [128, 147] on th "All mobility hubs" at bounding box center [173, 149] width 95 height 17
drag, startPoint x: 123, startPoint y: 150, endPoint x: 334, endPoint y: 253, distance: 234.9
click at [334, 253] on section "Area of Interest Metrics for [DATE] Start Trips End Trips Morning Deployment Tr…" at bounding box center [237, 184] width 238 height 184
drag, startPoint x: 334, startPoint y: 253, endPoint x: 333, endPoint y: 256, distance: 3.7
click at [333, 256] on td "4.24" at bounding box center [332, 254] width 32 height 17
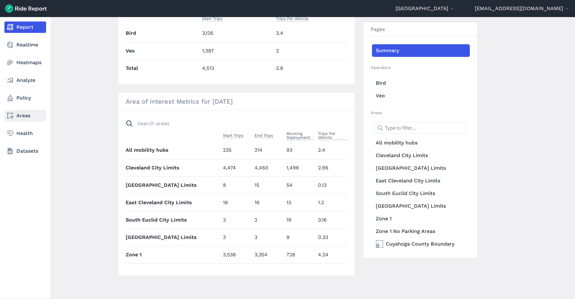
click at [16, 116] on link "Areas" at bounding box center [25, 115] width 42 height 11
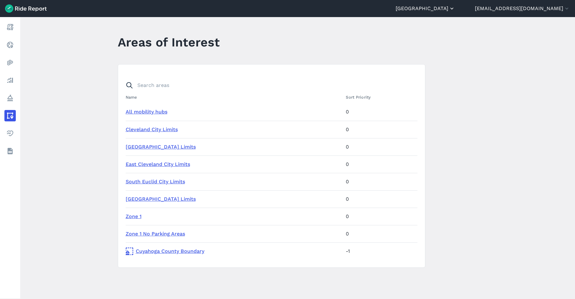
click at [455, 7] on button "[GEOGRAPHIC_DATA]" at bounding box center [425, 9] width 59 height 8
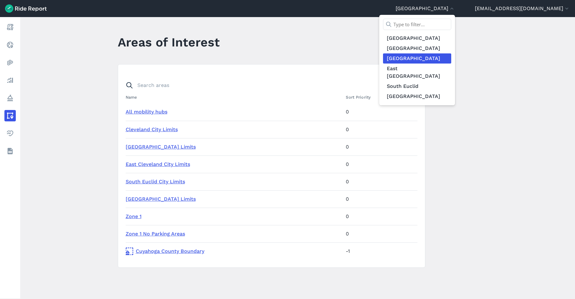
click at [277, 43] on div at bounding box center [287, 149] width 575 height 299
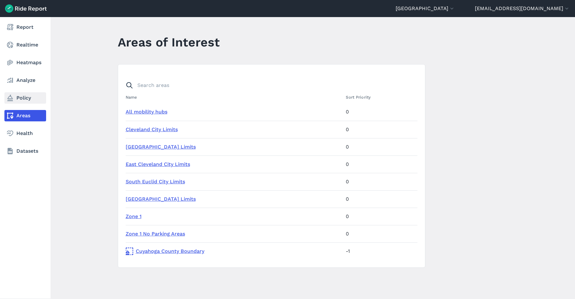
click at [20, 100] on link "Policy" at bounding box center [25, 97] width 42 height 11
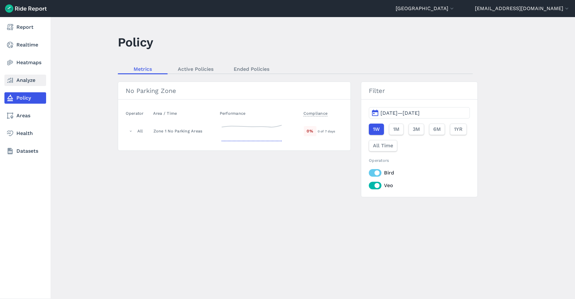
click at [22, 79] on link "Analyze" at bounding box center [25, 80] width 42 height 11
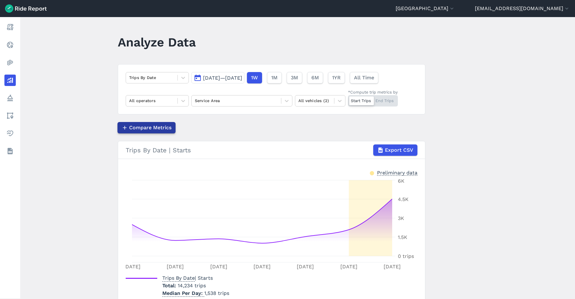
click at [160, 126] on span "Compare Metrics" at bounding box center [150, 128] width 42 height 8
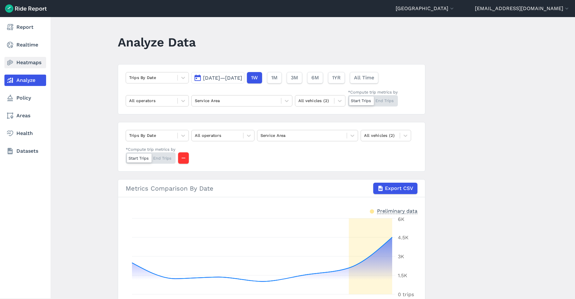
click at [11, 67] on link "Heatmaps" at bounding box center [25, 62] width 42 height 11
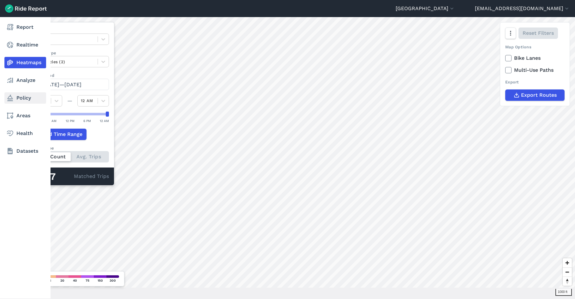
click at [20, 96] on link "Policy" at bounding box center [25, 97] width 42 height 11
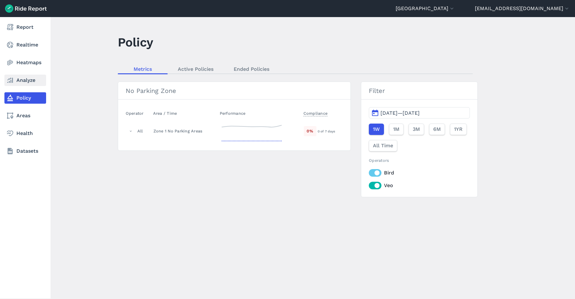
click at [21, 81] on link "Analyze" at bounding box center [25, 80] width 42 height 11
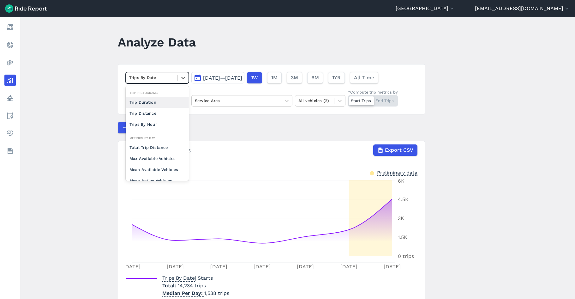
click at [167, 76] on div at bounding box center [151, 77] width 45 height 7
click at [151, 122] on div "Trips By Hour" at bounding box center [157, 124] width 63 height 11
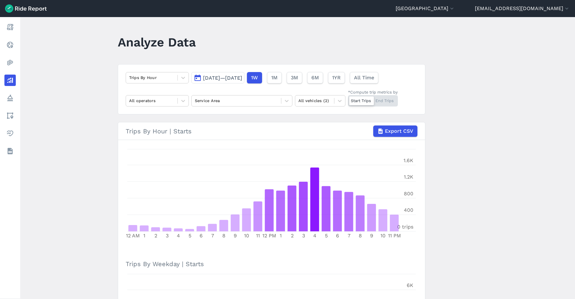
click at [196, 78] on button "[DATE]—[DATE]" at bounding box center [217, 77] width 53 height 11
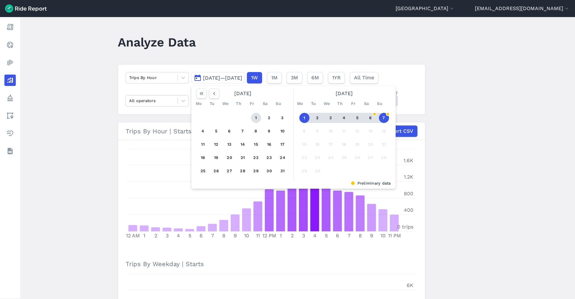
click at [255, 115] on button "1" at bounding box center [256, 118] width 10 height 10
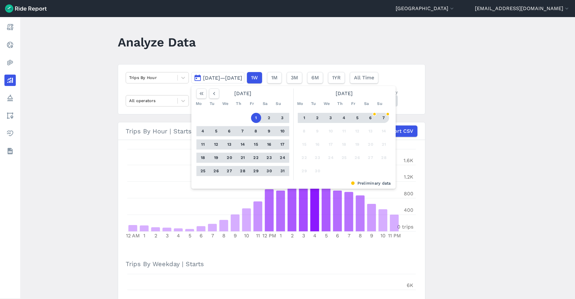
click at [384, 119] on button "7" at bounding box center [384, 118] width 10 height 10
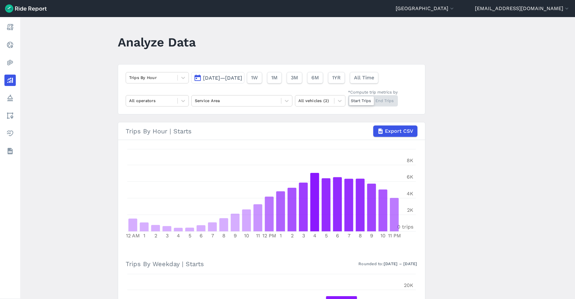
click at [190, 73] on div "Trips By Hour [DATE]—[DATE] 1W 1M 3M 6M 1YR All Time All operators Service Area…" at bounding box center [272, 89] width 308 height 50
click at [178, 77] on div at bounding box center [183, 77] width 11 height 11
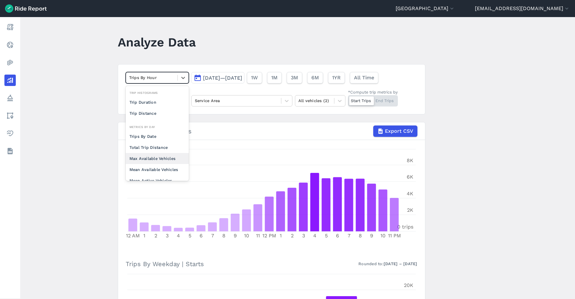
scroll to position [55, 0]
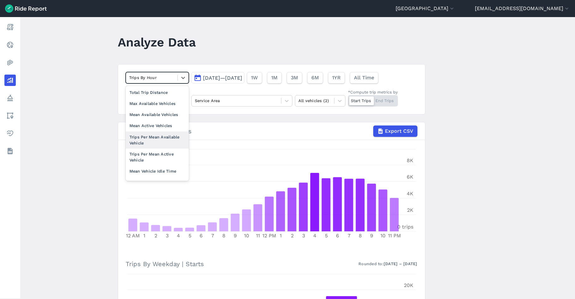
click at [152, 141] on div "Trips Per Mean Available Vehicle" at bounding box center [157, 139] width 63 height 17
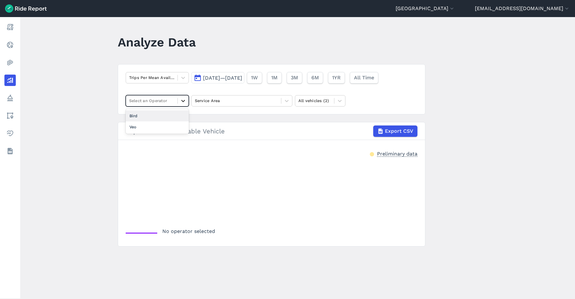
click at [183, 101] on icon at bounding box center [183, 101] width 4 height 2
click at [157, 118] on div "Bird" at bounding box center [157, 115] width 63 height 11
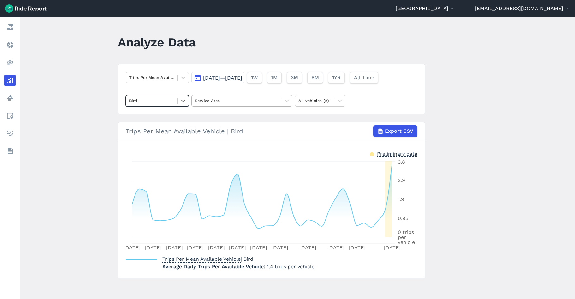
click at [218, 102] on div at bounding box center [236, 100] width 83 height 7
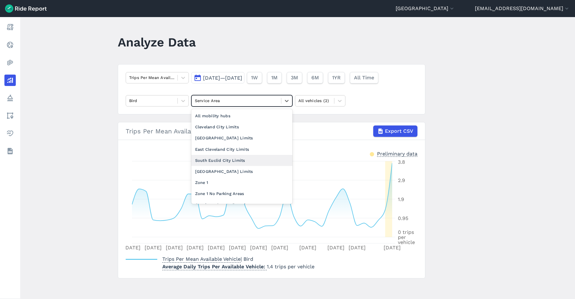
click at [214, 160] on div "South Euclid City Limits" at bounding box center [241, 160] width 101 height 11
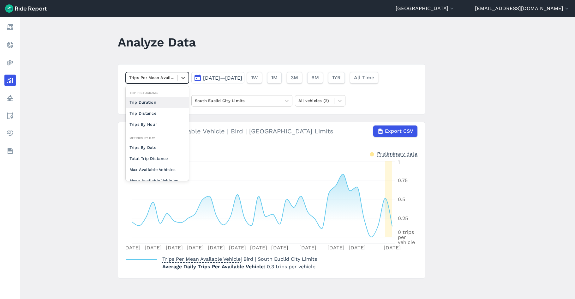
click at [155, 79] on div at bounding box center [151, 77] width 45 height 7
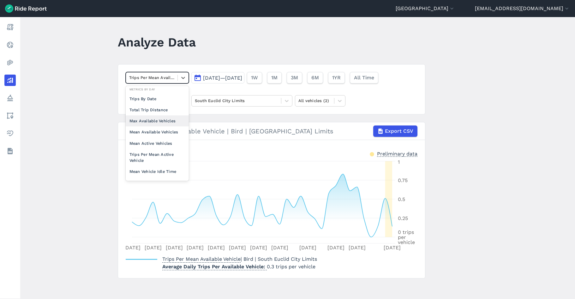
click at [154, 120] on div "Max Available Vehicles" at bounding box center [157, 120] width 63 height 11
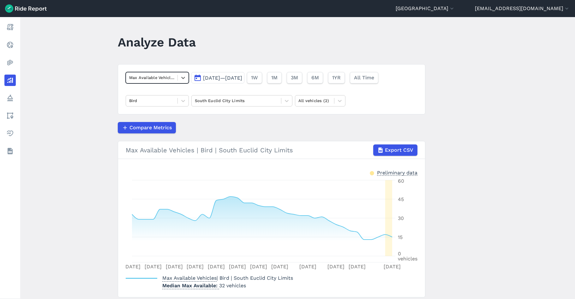
click at [175, 78] on div "Max Available Vehicles" at bounding box center [151, 78] width 51 height 10
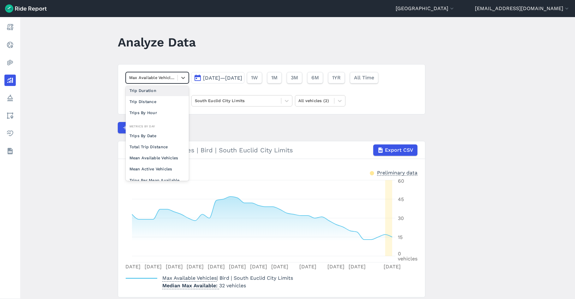
scroll to position [32, 0]
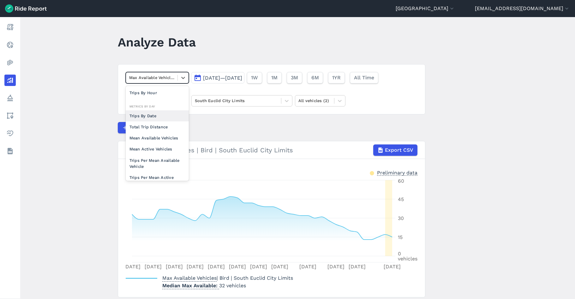
click at [151, 118] on div "Trips By Date" at bounding box center [157, 115] width 63 height 11
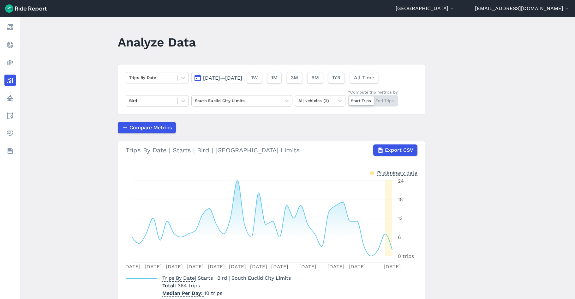
click at [242, 75] on span "[DATE]—[DATE]" at bounding box center [222, 78] width 39 height 6
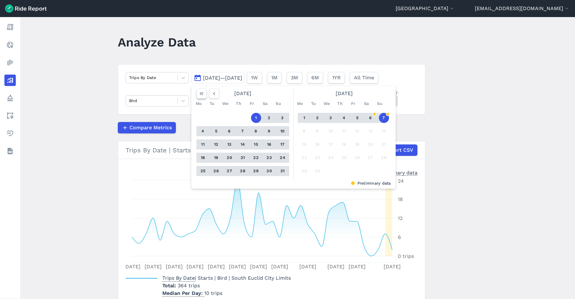
click at [198, 93] on icon "button" at bounding box center [201, 93] width 6 height 6
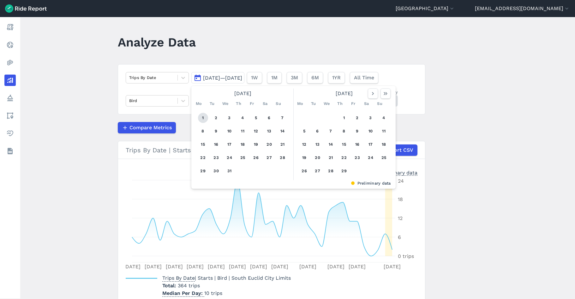
click at [202, 117] on button "1" at bounding box center [203, 118] width 10 height 10
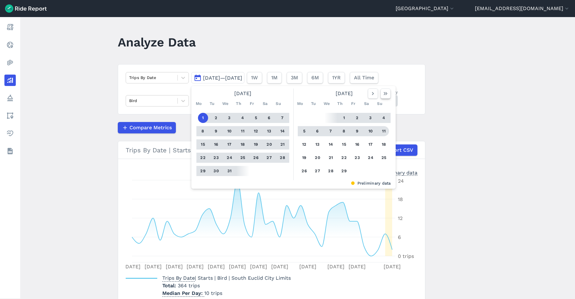
click at [387, 94] on icon "button" at bounding box center [385, 93] width 6 height 6
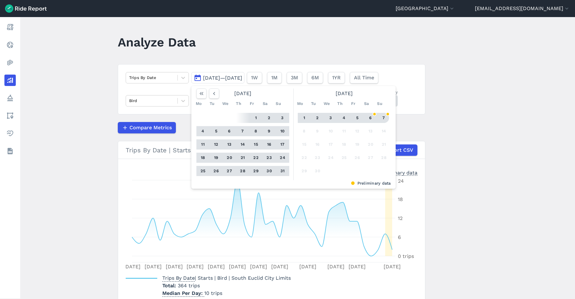
click at [383, 117] on button "7" at bounding box center [384, 118] width 10 height 10
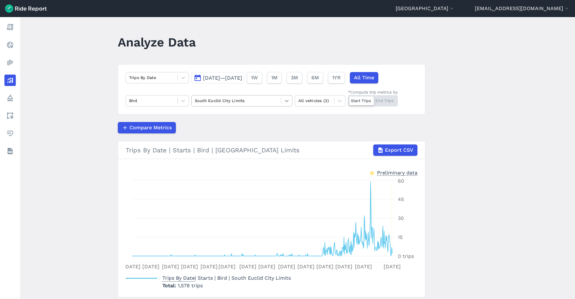
click at [281, 97] on div at bounding box center [286, 100] width 11 height 11
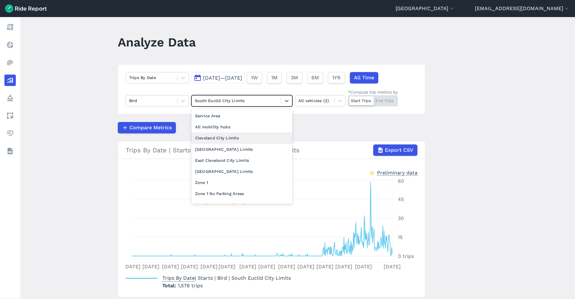
click at [232, 135] on div "Cleveland City Limits" at bounding box center [241, 137] width 101 height 11
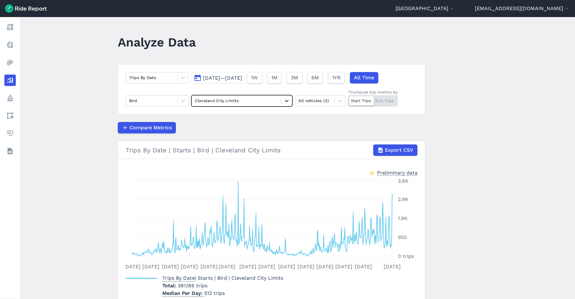
click at [281, 97] on div at bounding box center [286, 100] width 11 height 11
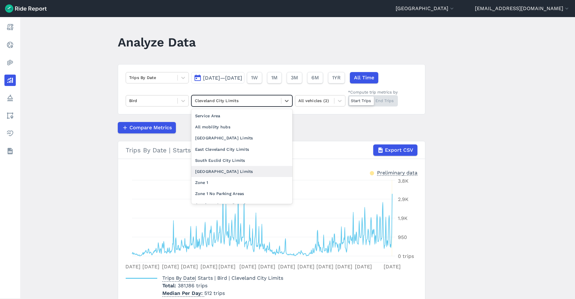
click at [228, 168] on div "[GEOGRAPHIC_DATA] Limits" at bounding box center [241, 171] width 101 height 11
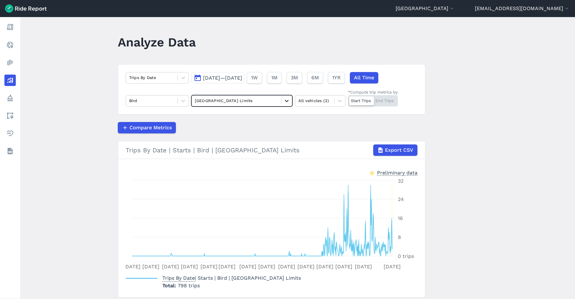
click at [285, 101] on icon at bounding box center [287, 101] width 4 height 2
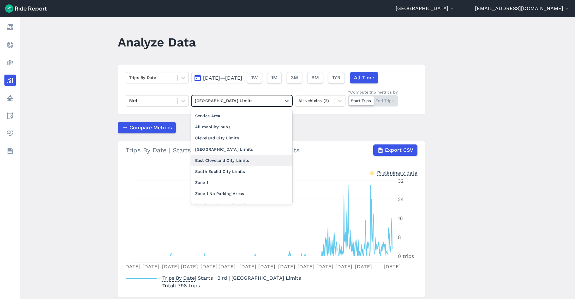
click at [224, 159] on div "East Cleveland City Limits" at bounding box center [241, 160] width 101 height 11
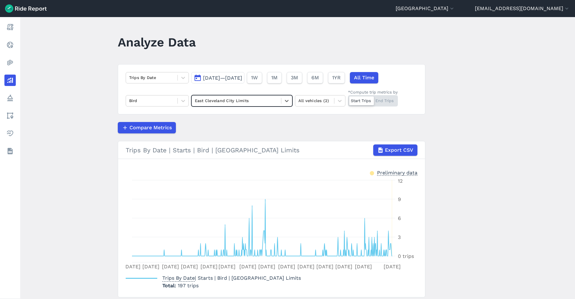
click at [275, 93] on div "Trips By Date [DATE]—[DATE] 1W 1M 3M 6M 1YR All Time Bird option East [GEOGRAPH…" at bounding box center [272, 89] width 308 height 50
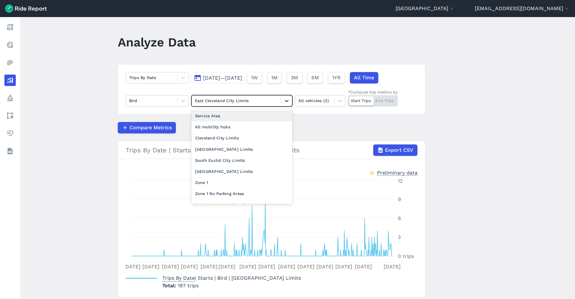
click at [284, 103] on icon at bounding box center [287, 101] width 6 height 6
click at [235, 172] on div "[GEOGRAPHIC_DATA] Limits" at bounding box center [241, 171] width 101 height 11
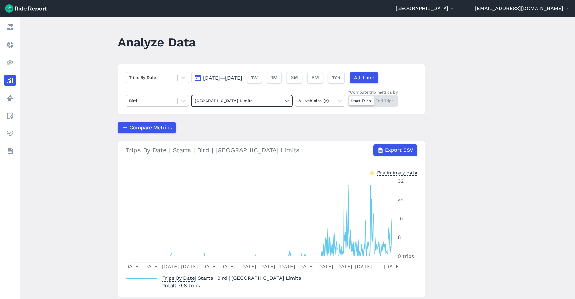
click at [291, 101] on div "[GEOGRAPHIC_DATA] Limits" at bounding box center [241, 100] width 101 height 11
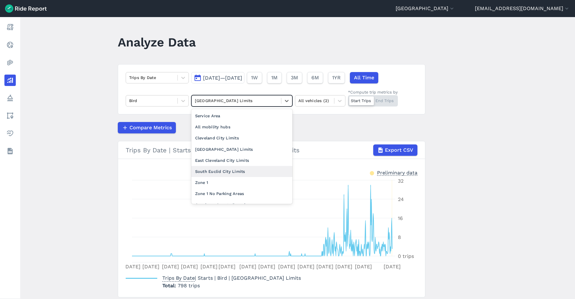
click at [250, 171] on div "South Euclid City Limits" at bounding box center [241, 171] width 101 height 11
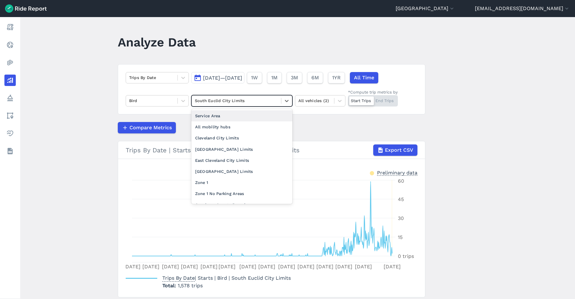
drag, startPoint x: 274, startPoint y: 103, endPoint x: 262, endPoint y: 110, distance: 13.6
click at [274, 103] on div at bounding box center [236, 100] width 83 height 7
click at [237, 133] on div "Cleveland City Limits" at bounding box center [241, 137] width 101 height 11
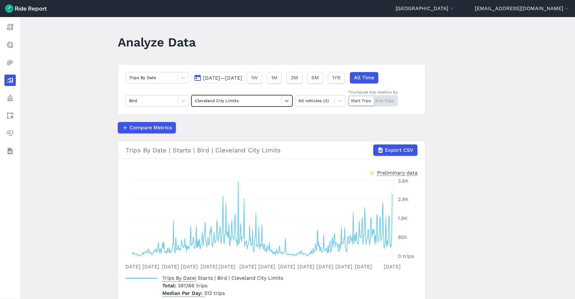
click at [276, 105] on div "Cleveland City Limits" at bounding box center [236, 101] width 89 height 10
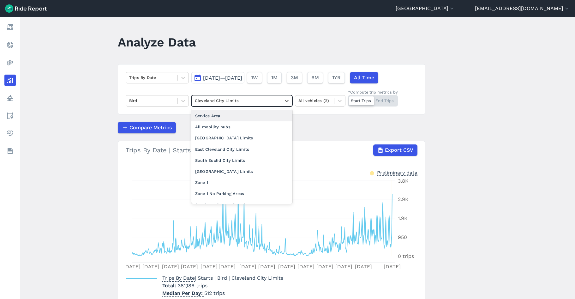
click at [258, 115] on div "Service Area" at bounding box center [241, 115] width 101 height 11
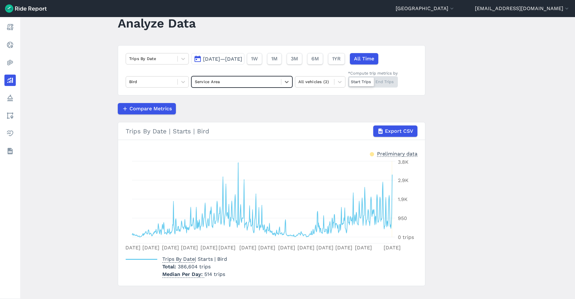
scroll to position [29, 0]
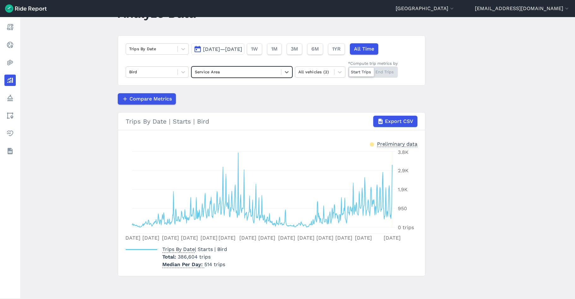
click at [220, 70] on div at bounding box center [236, 71] width 83 height 7
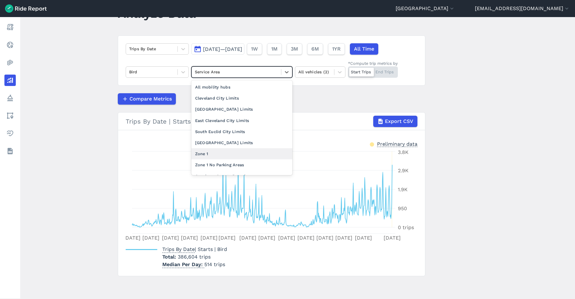
click at [233, 153] on div "Zone 1" at bounding box center [241, 153] width 101 height 11
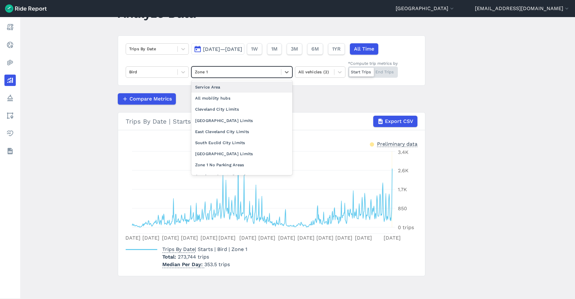
click at [259, 73] on div at bounding box center [236, 71] width 83 height 7
click at [239, 163] on div "Zone 1 No Parking Areas" at bounding box center [241, 164] width 101 height 11
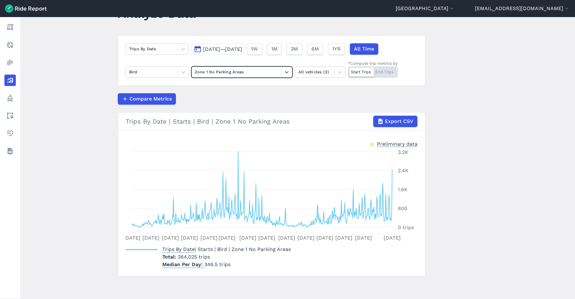
click at [453, 73] on main "Analyze Data Trips By Date [DATE]—[DATE] 1W 1M 3M 6M 1YR All Time Bird option Z…" at bounding box center [297, 158] width 555 height 282
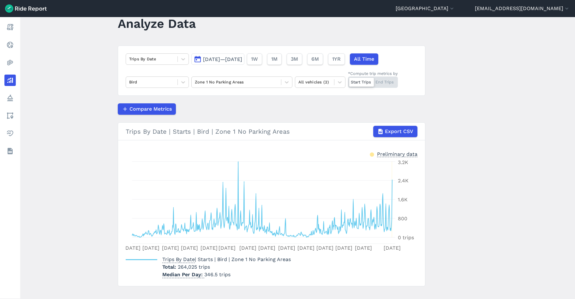
scroll to position [29, 0]
